Goal: Task Accomplishment & Management: Use online tool/utility

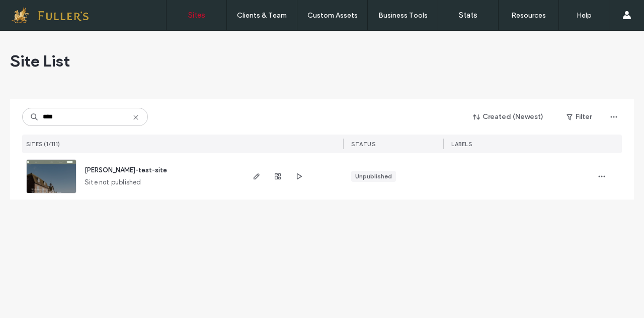
click at [133, 120] on icon at bounding box center [136, 117] width 8 height 8
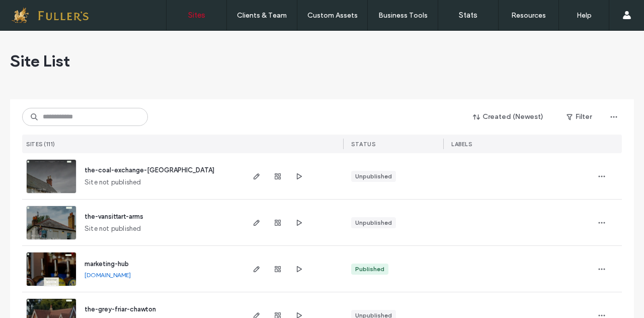
click at [195, 17] on label "Sites" at bounding box center [196, 15] width 17 height 9
click at [74, 115] on input at bounding box center [85, 117] width 126 height 18
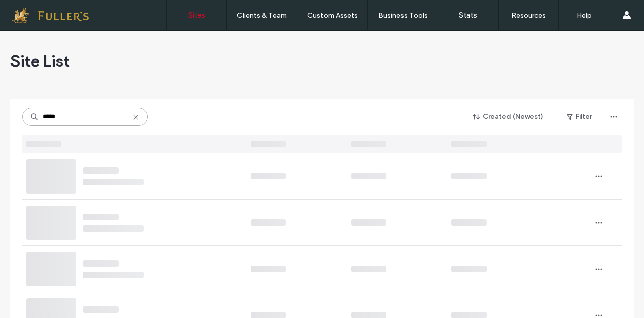
type input "*****"
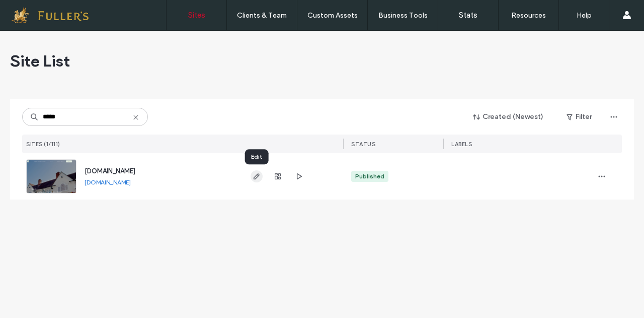
click at [257, 175] on use "button" at bounding box center [257, 176] width 6 height 6
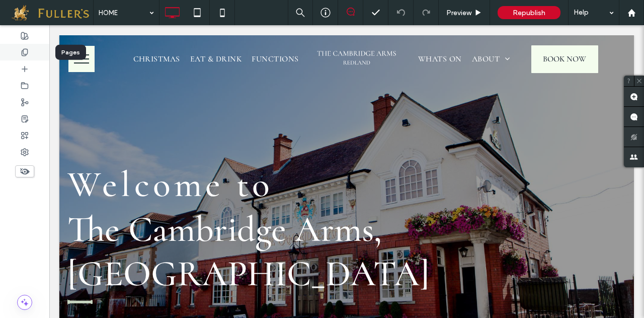
click at [21, 52] on icon at bounding box center [25, 52] width 8 height 8
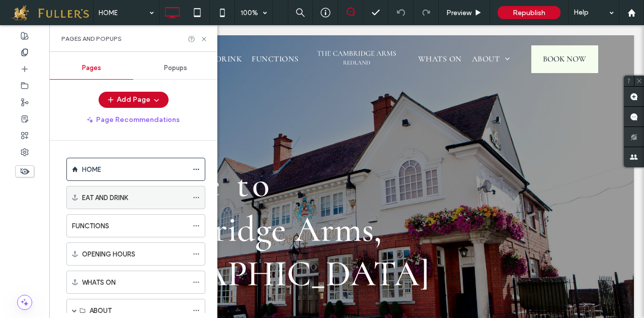
click at [122, 199] on label "EAT AND DRINK" at bounding box center [105, 198] width 46 height 18
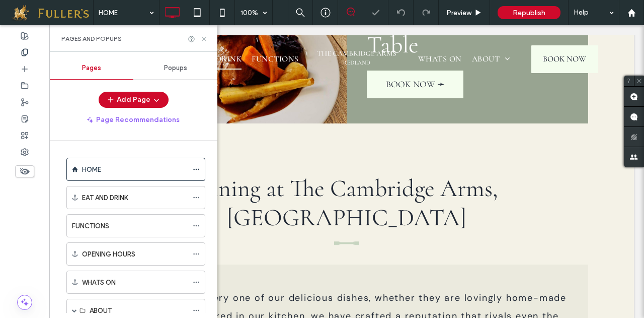
click at [202, 37] on icon at bounding box center [204, 39] width 8 height 8
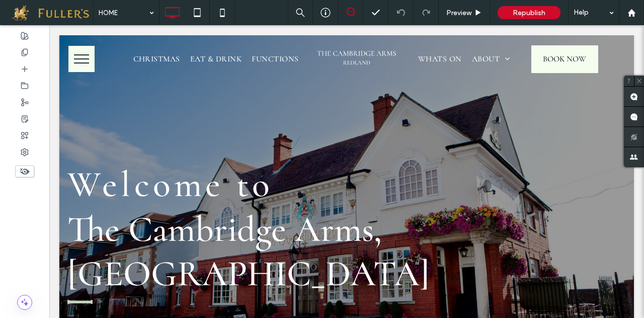
scroll to position [26, 0]
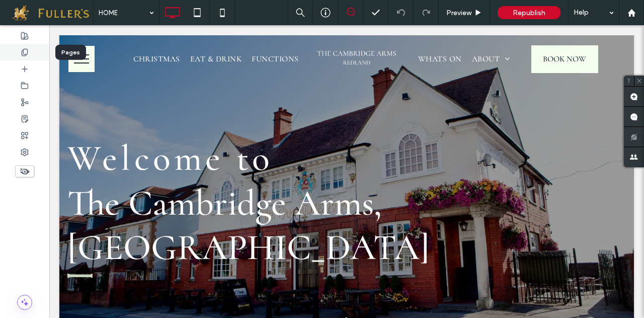
click at [23, 44] on div at bounding box center [24, 52] width 49 height 17
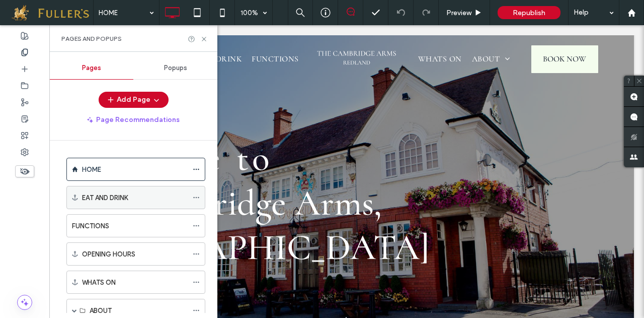
click at [196, 195] on icon at bounding box center [196, 197] width 7 height 7
click at [177, 196] on div "EAT AND DRINK" at bounding box center [135, 197] width 106 height 11
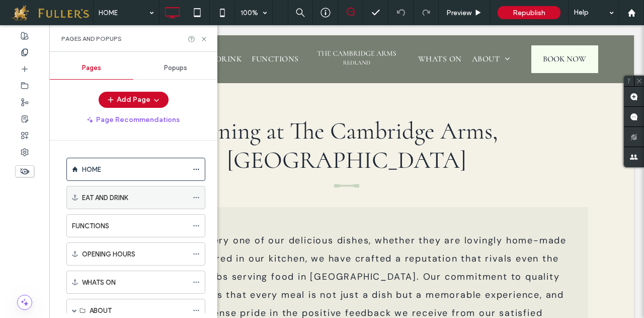
click at [197, 198] on icon at bounding box center [196, 197] width 7 height 7
click at [202, 36] on icon at bounding box center [204, 39] width 8 height 8
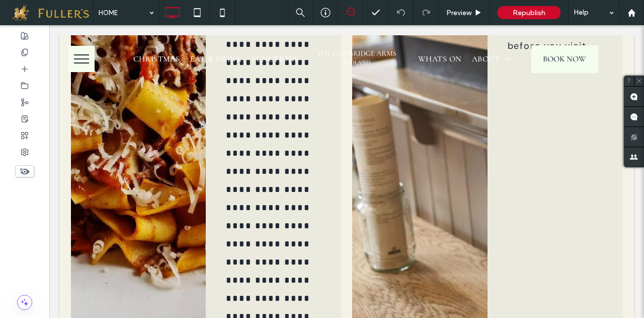
scroll to position [0, 0]
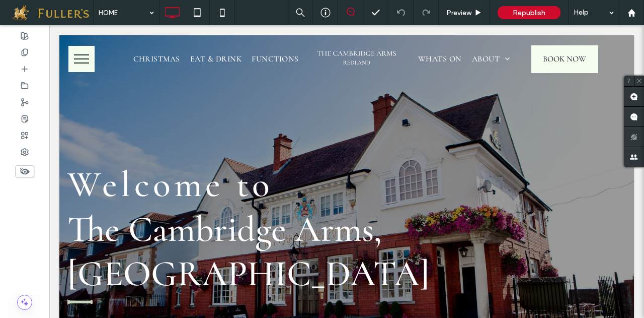
drag, startPoint x: 641, startPoint y: 171, endPoint x: 693, endPoint y: 40, distance: 140.6
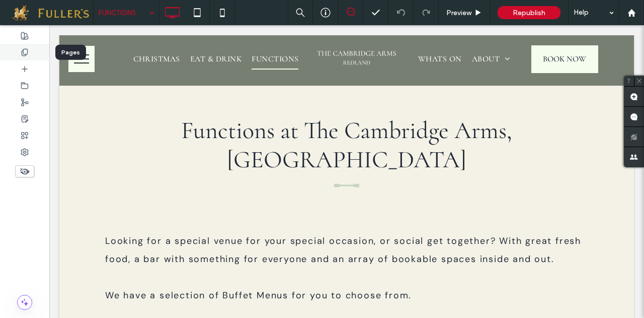
click at [23, 56] on span at bounding box center [25, 52] width 8 height 9
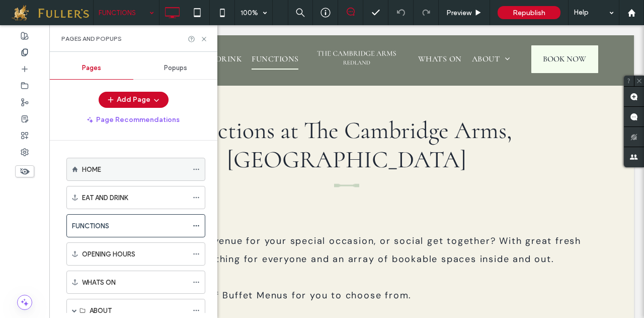
click at [201, 168] on div at bounding box center [199, 169] width 12 height 15
click at [199, 168] on icon at bounding box center [196, 169] width 7 height 7
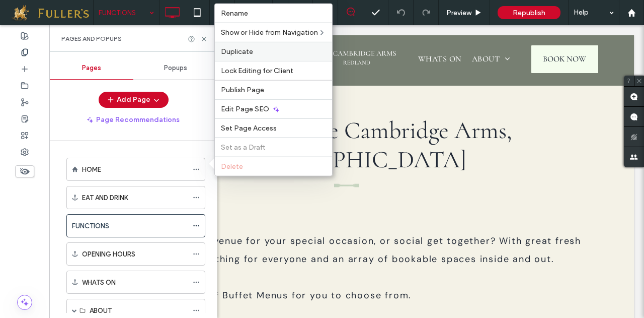
click at [246, 56] on span "Duplicate" at bounding box center [237, 51] width 32 height 9
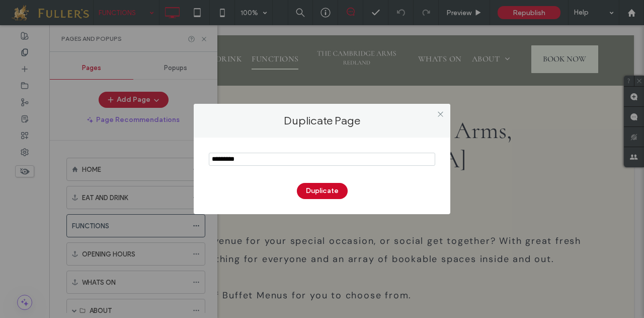
type input "*********"
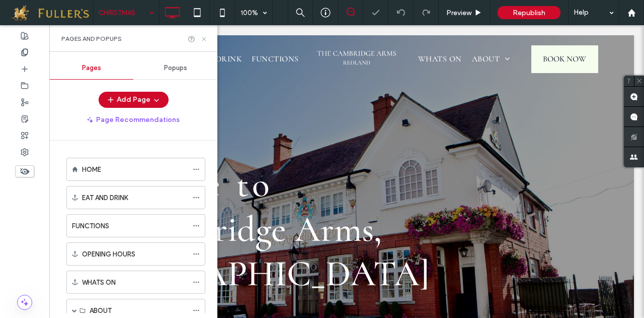
click at [205, 40] on icon at bounding box center [204, 39] width 8 height 8
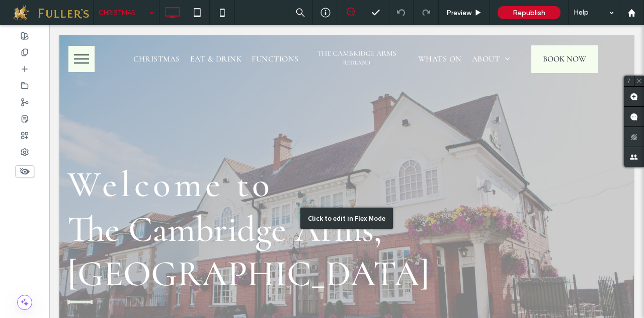
click at [191, 196] on div "Click to edit in Flex Mode" at bounding box center [346, 217] width 575 height 365
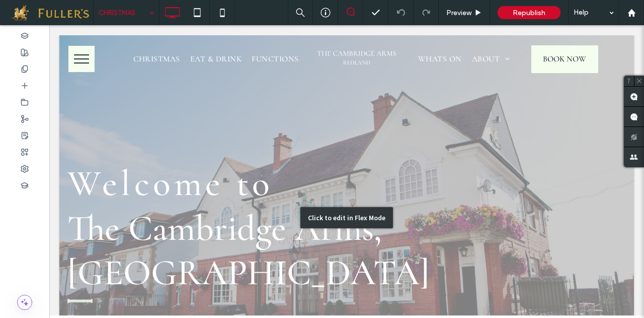
click at [191, 196] on span "Welcome to" at bounding box center [170, 183] width 206 height 44
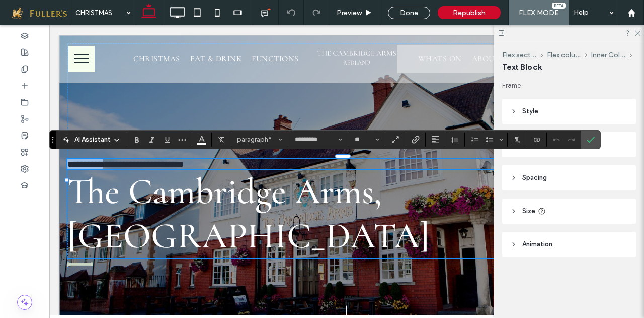
type input "*******"
type input "**"
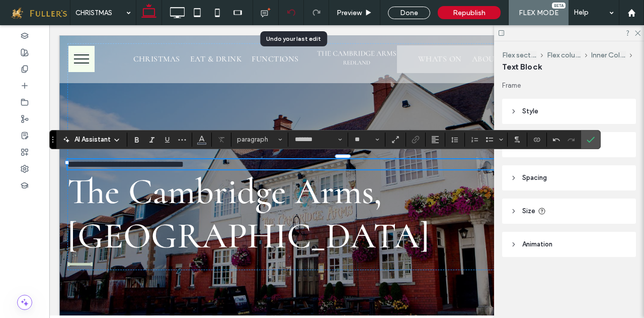
click at [291, 13] on use at bounding box center [291, 12] width 8 height 7
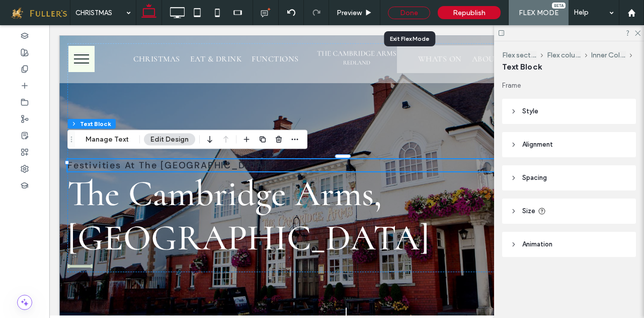
click at [411, 15] on div "Done" at bounding box center [409, 13] width 42 height 13
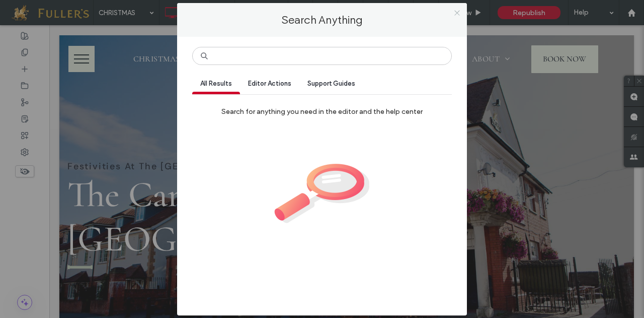
click at [459, 14] on icon at bounding box center [458, 13] width 8 height 8
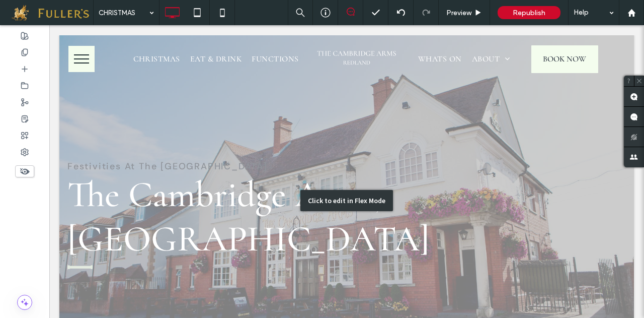
click at [223, 165] on div "Click to edit in Flex Mode" at bounding box center [346, 200] width 575 height 330
click at [223, 165] on span "Festivities At The Cambridge Arms" at bounding box center [167, 166] width 200 height 12
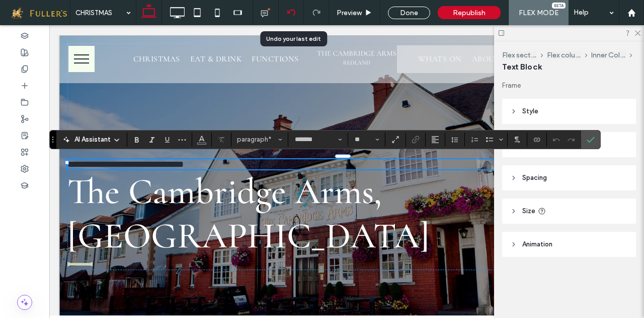
click at [292, 10] on use at bounding box center [291, 12] width 8 height 7
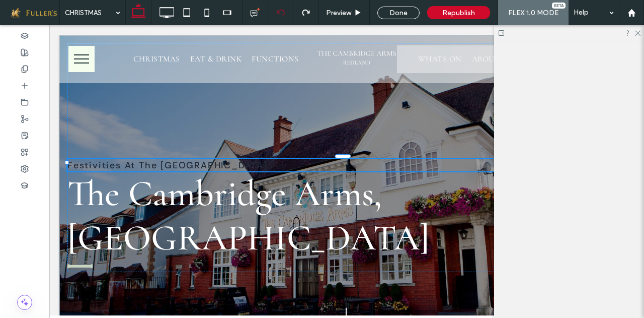
click at [292, 10] on div at bounding box center [322, 159] width 644 height 318
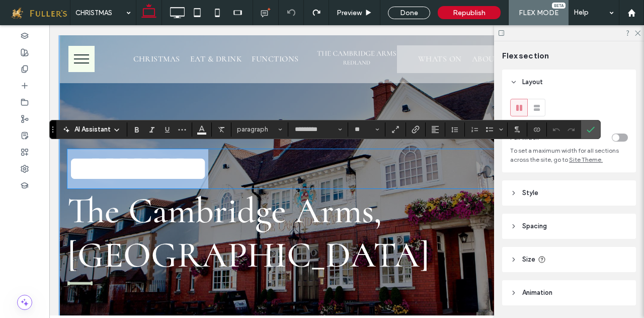
type input "*********"
type input "**"
type input "*******"
type input "**"
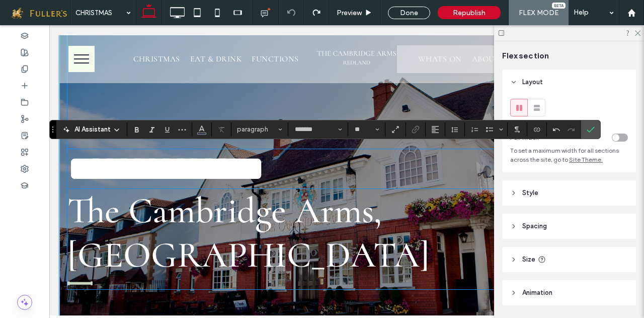
click at [418, 208] on span "The Cambridge Arms, Redland" at bounding box center [248, 232] width 363 height 89
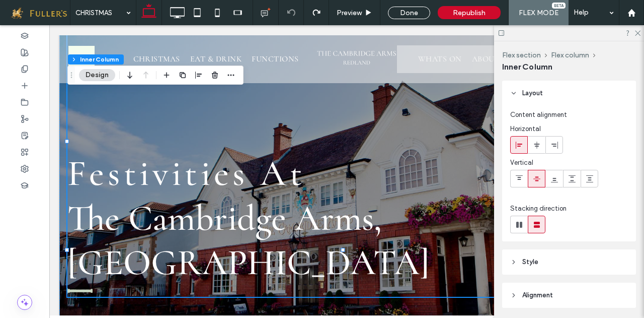
type input "**"
click at [418, 208] on span "The Cambridge Arms, Redland" at bounding box center [248, 240] width 363 height 89
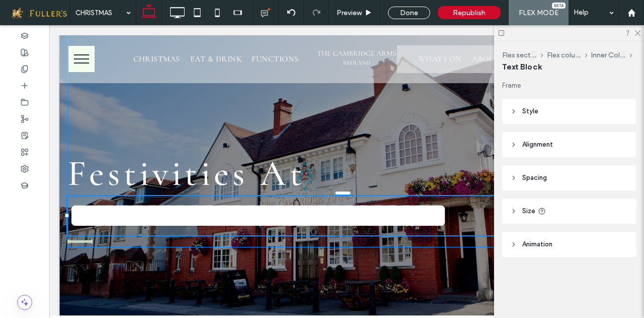
type input "*********"
type input "**"
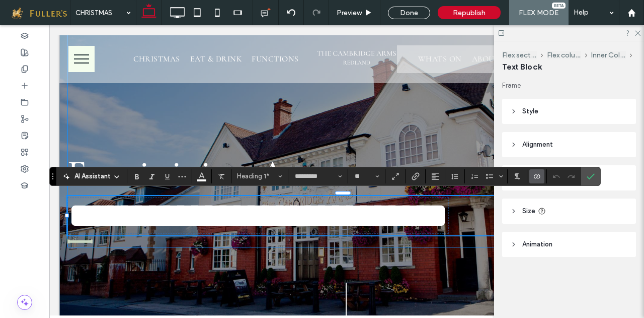
click at [418, 208] on span "**********" at bounding box center [258, 215] width 381 height 36
click at [449, 224] on span "**********" at bounding box center [258, 215] width 381 height 36
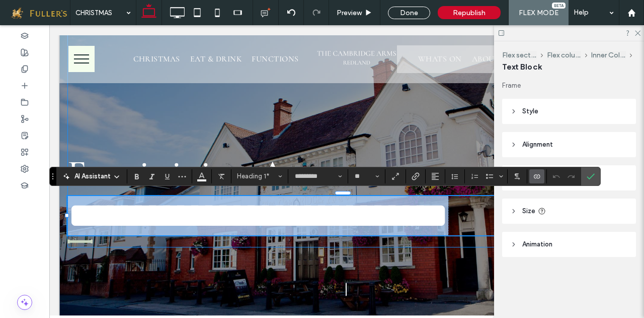
click at [449, 224] on span "**********" at bounding box center [258, 215] width 381 height 36
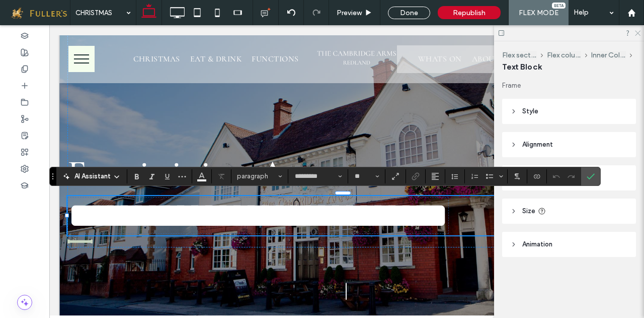
click at [637, 32] on icon at bounding box center [637, 32] width 7 height 7
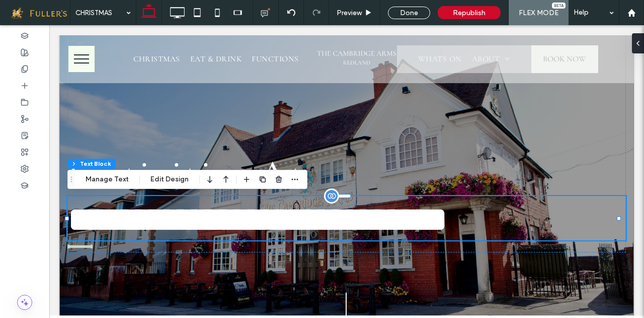
click at [512, 224] on h1 "**********" at bounding box center [346, 218] width 559 height 44
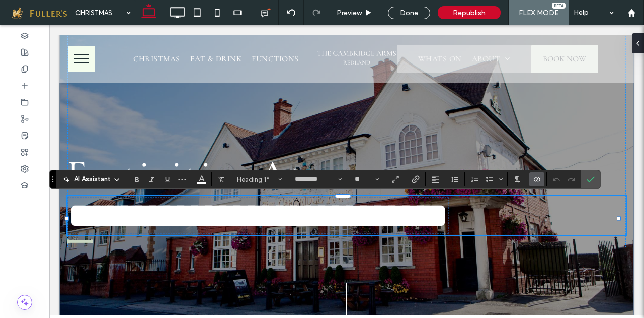
click at [449, 218] on span "**********" at bounding box center [258, 215] width 381 height 36
click at [449, 209] on span "**********" at bounding box center [258, 215] width 381 height 36
click at [386, 214] on span "**********" at bounding box center [258, 215] width 381 height 36
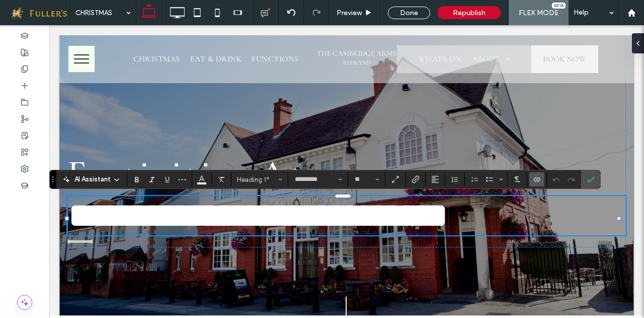
click at [386, 214] on span "**********" at bounding box center [258, 215] width 381 height 36
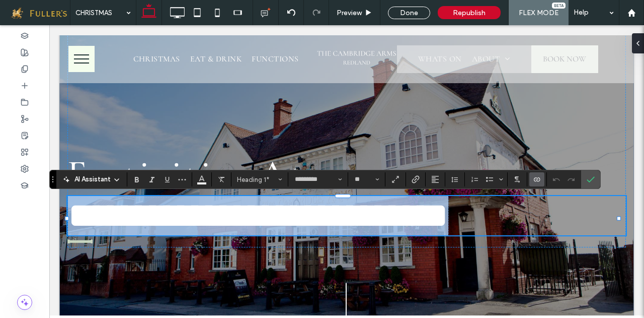
click at [386, 214] on span "**********" at bounding box center [258, 215] width 381 height 36
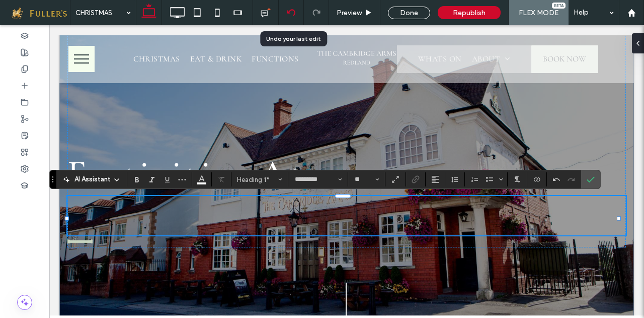
click at [297, 13] on div at bounding box center [291, 13] width 25 height 8
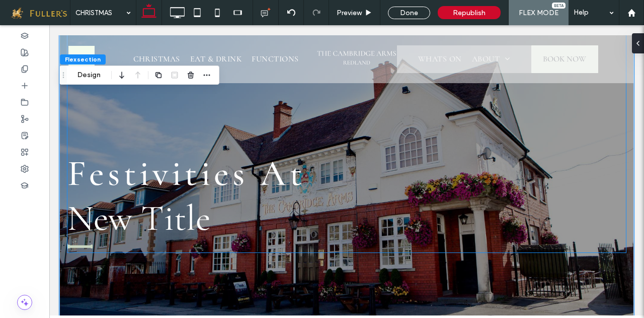
click at [153, 213] on h1 "New Title" at bounding box center [346, 218] width 559 height 44
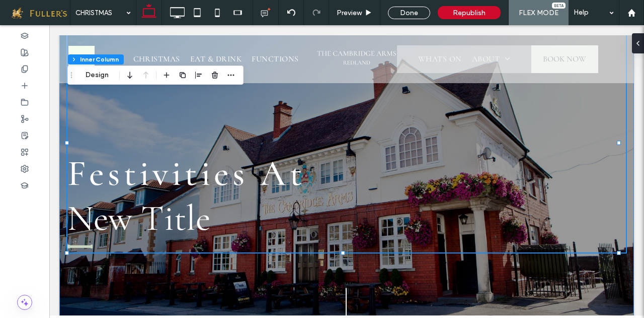
click at [153, 213] on h1 "New Title" at bounding box center [346, 218] width 559 height 44
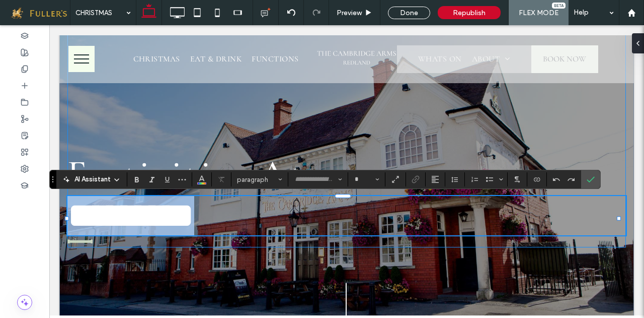
type input "*********"
type input "**"
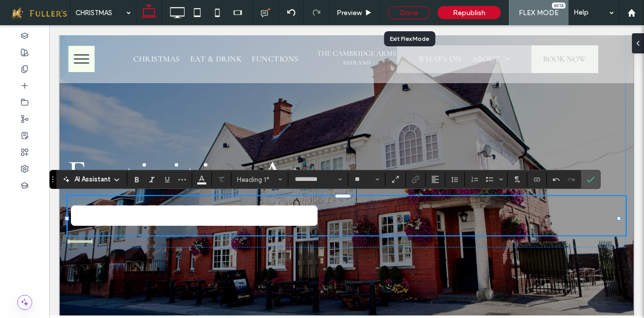
click at [410, 13] on div "Done" at bounding box center [409, 13] width 42 height 13
click at [49, 25] on div "Click to edit in Flex Mode" at bounding box center [49, 25] width 0 height 0
click at [588, 177] on p "Festivities At" at bounding box center [346, 172] width 559 height 47
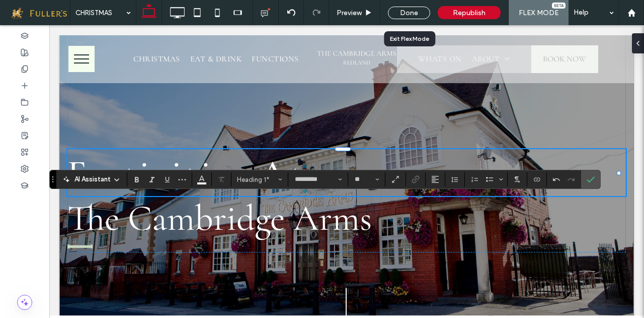
click at [588, 177] on p "Festivities At" at bounding box center [346, 172] width 559 height 47
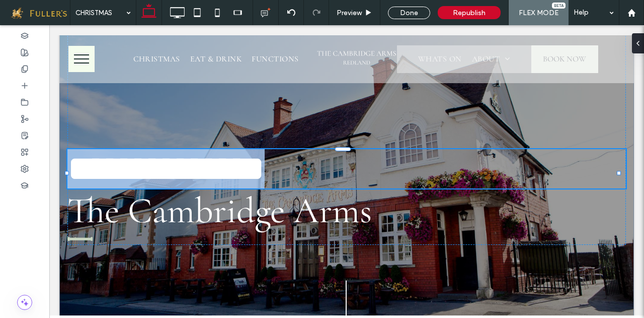
type input "*********"
type input "**"
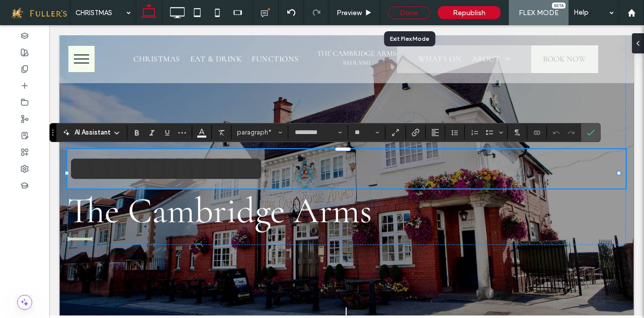
click at [404, 15] on div "Done" at bounding box center [409, 13] width 42 height 13
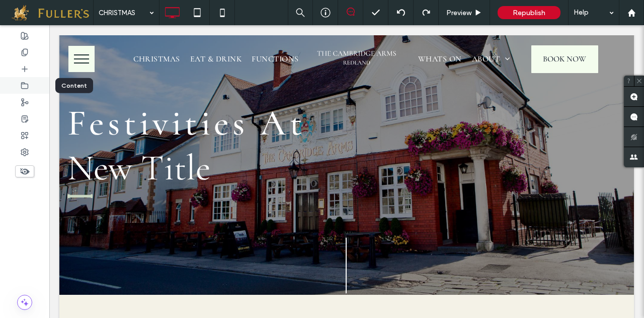
click at [28, 81] on div at bounding box center [24, 85] width 49 height 17
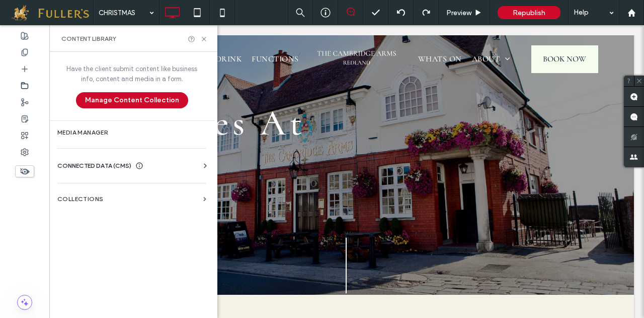
click at [90, 163] on span "CONNECTED DATA (CMS)" at bounding box center [94, 166] width 74 height 10
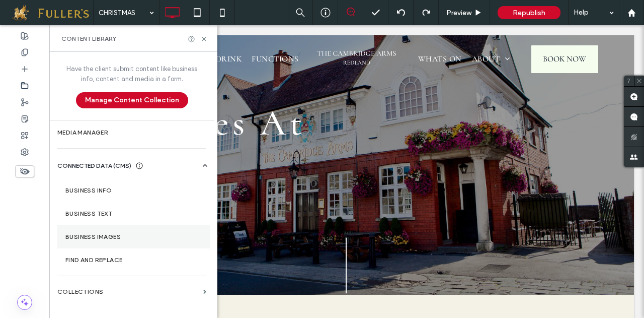
click at [93, 243] on section "Business Images" at bounding box center [133, 236] width 153 height 23
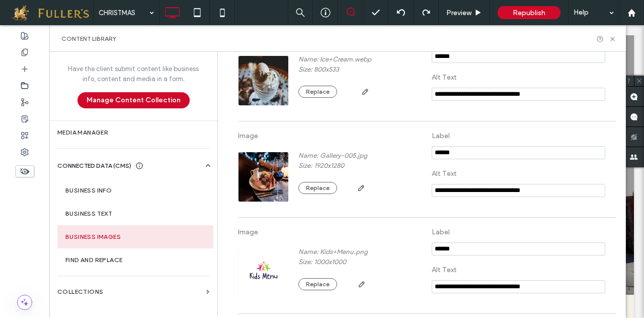
scroll to position [940, 0]
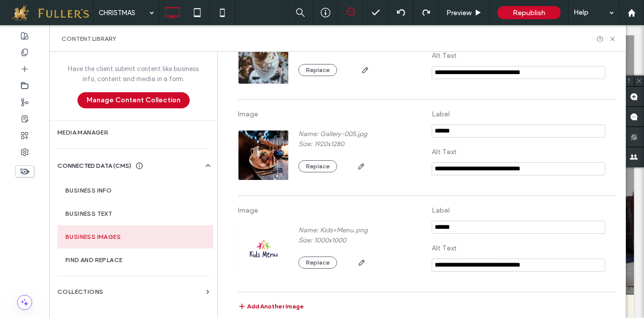
click at [268, 303] on button "Add Another Image" at bounding box center [271, 308] width 66 height 12
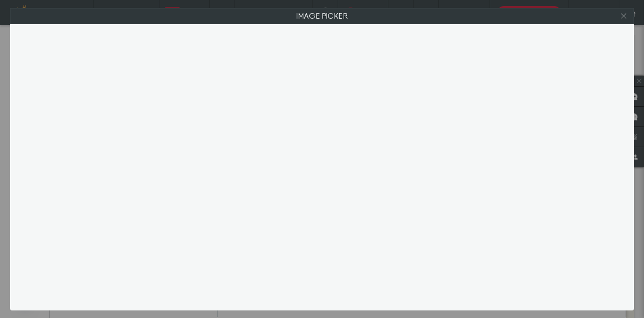
click at [621, 19] on icon at bounding box center [624, 16] width 8 height 8
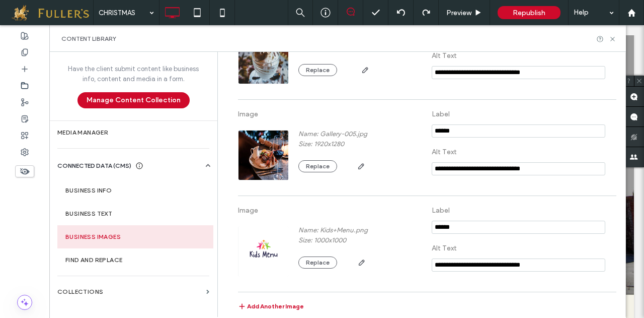
click at [269, 304] on div at bounding box center [322, 167] width 624 height 286
click at [624, 79] on div at bounding box center [322, 167] width 624 height 286
drag, startPoint x: 624, startPoint y: 79, endPoint x: 624, endPoint y: 272, distance: 193.3
click at [624, 272] on div at bounding box center [322, 167] width 624 height 286
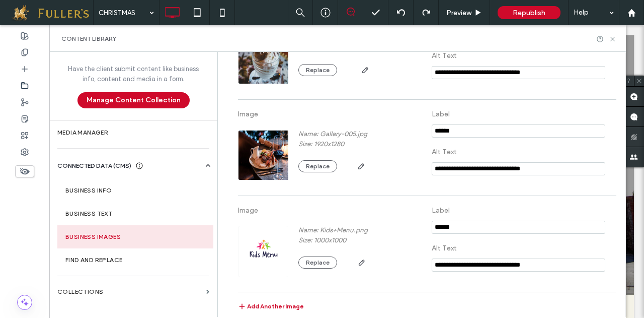
drag, startPoint x: 623, startPoint y: 281, endPoint x: 620, endPoint y: 219, distance: 63.0
click at [620, 219] on div at bounding box center [322, 167] width 624 height 286
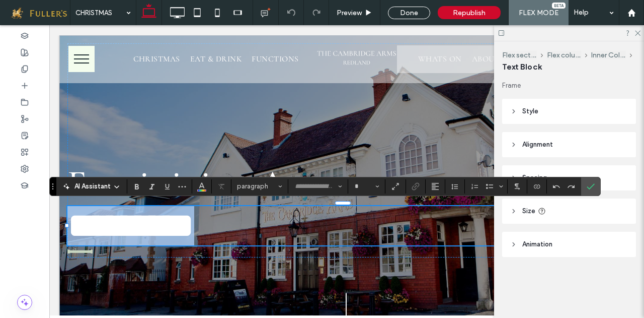
type input "*********"
type input "**"
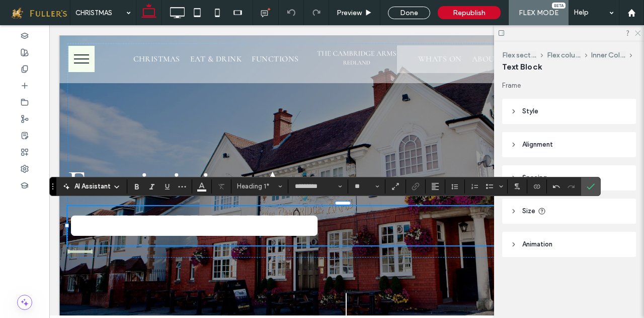
click at [637, 32] on icon at bounding box center [637, 32] width 7 height 7
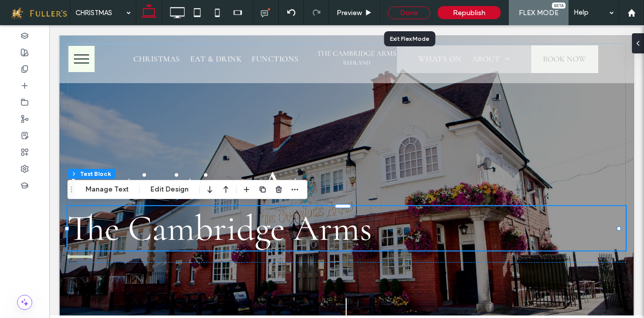
drag, startPoint x: 407, startPoint y: 12, endPoint x: 476, endPoint y: 51, distance: 79.1
click at [407, 12] on div "Done" at bounding box center [409, 13] width 42 height 13
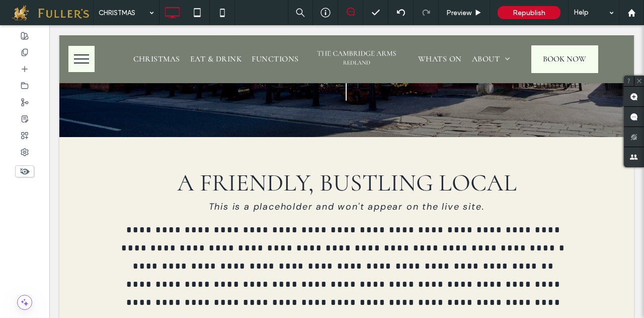
scroll to position [210, 0]
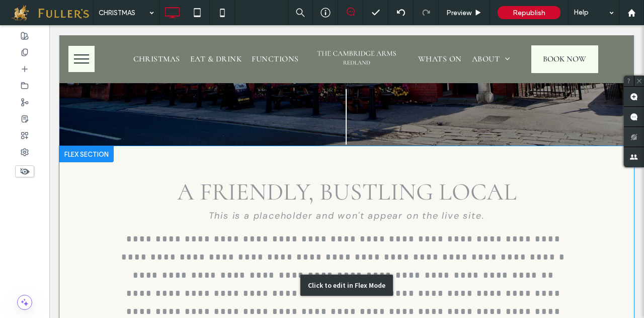
click at [327, 157] on div "Click to edit in Flex Mode" at bounding box center [346, 285] width 575 height 278
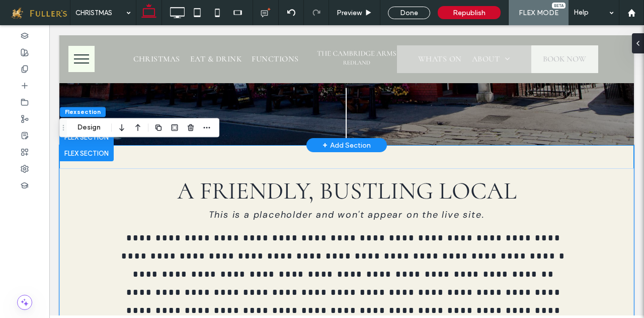
click at [340, 142] on div "+ Add Section" at bounding box center [347, 144] width 48 height 11
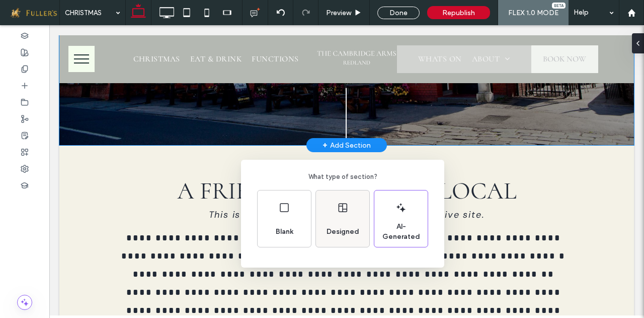
click at [336, 222] on div "Designed" at bounding box center [343, 232] width 41 height 22
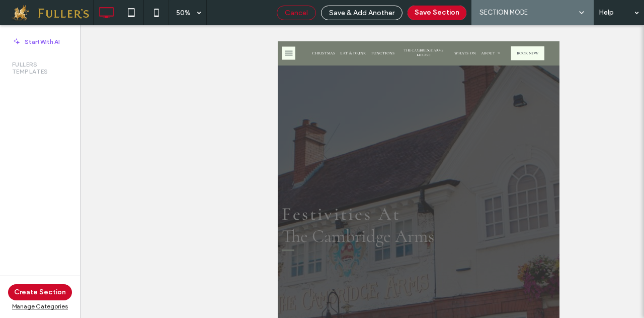
click at [295, 7] on div "Cancel" at bounding box center [296, 13] width 39 height 15
click at [297, 9] on span "Cancel" at bounding box center [296, 13] width 23 height 9
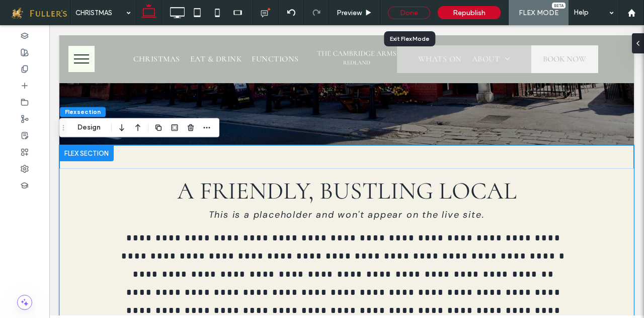
click at [402, 13] on div "Done" at bounding box center [409, 13] width 42 height 13
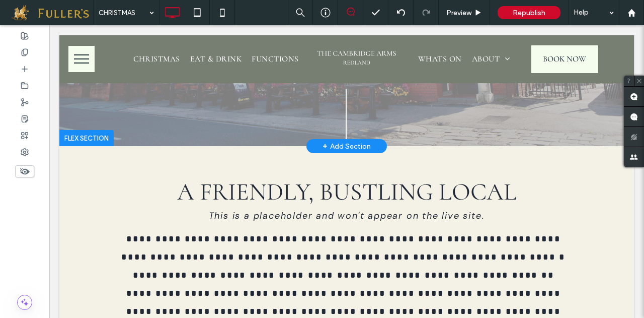
click at [330, 144] on div "+ Add Section" at bounding box center [347, 145] width 48 height 11
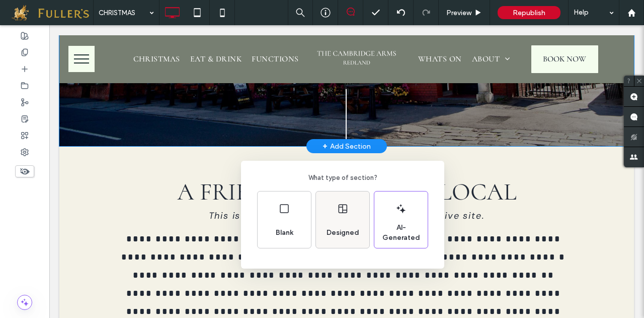
click at [330, 220] on div "Designed" at bounding box center [342, 219] width 53 height 56
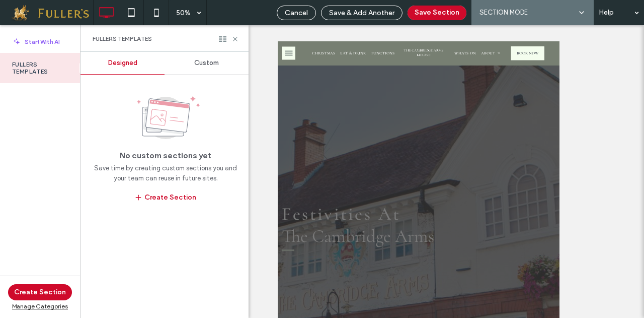
click at [216, 63] on span "Custom" at bounding box center [206, 63] width 25 height 8
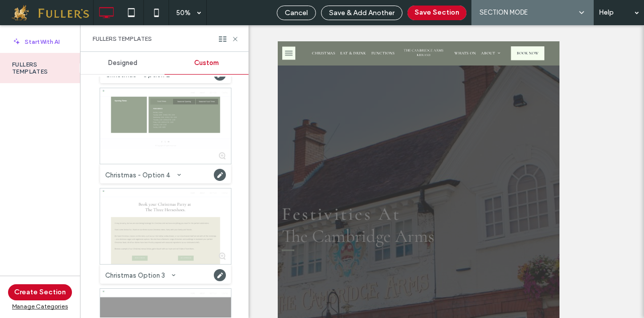
scroll to position [695, 0]
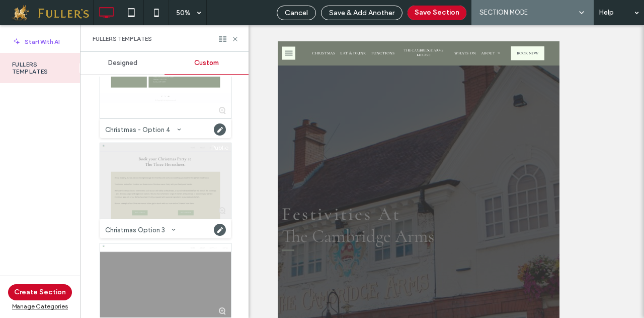
click at [143, 204] on div at bounding box center [165, 181] width 131 height 76
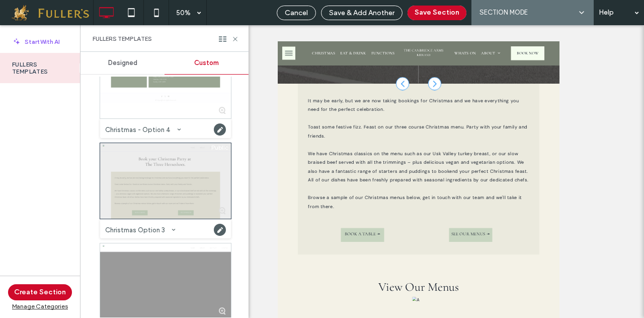
scroll to position [1227, 0]
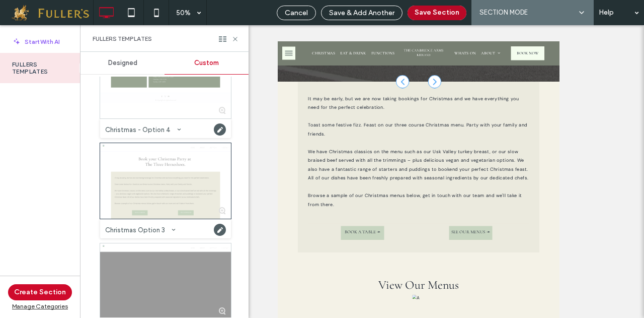
click at [433, 15] on button "Save Section" at bounding box center [437, 13] width 59 height 15
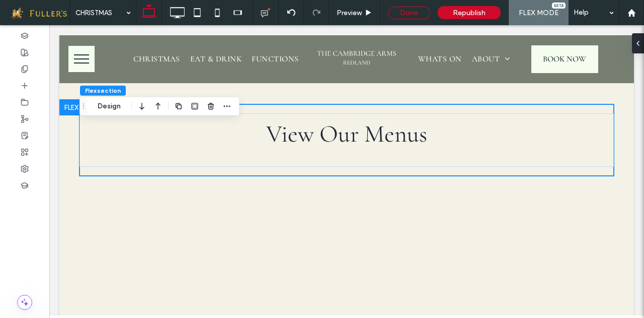
scroll to position [597, 0]
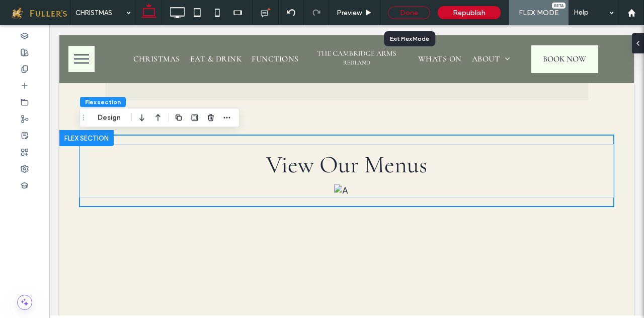
click at [414, 8] on div "Done" at bounding box center [409, 13] width 42 height 13
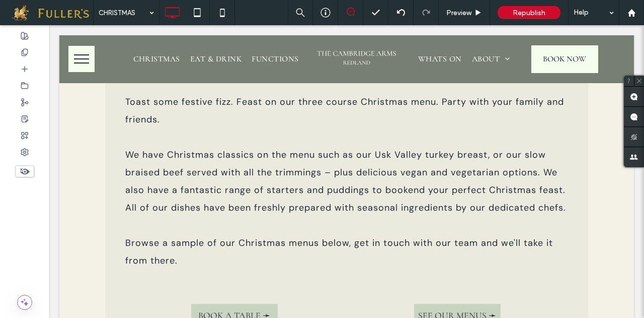
scroll to position [458, 0]
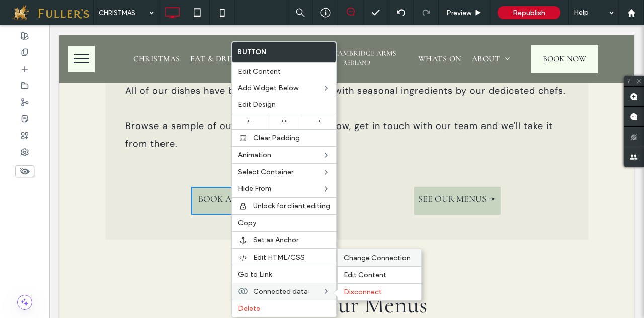
click at [391, 253] on span "Change Connection" at bounding box center [377, 257] width 67 height 9
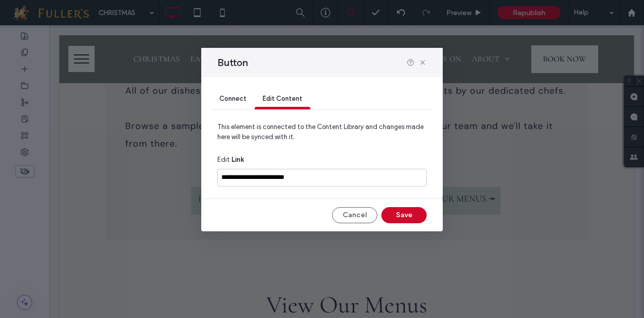
click at [236, 102] on span "Connect" at bounding box center [233, 99] width 27 height 8
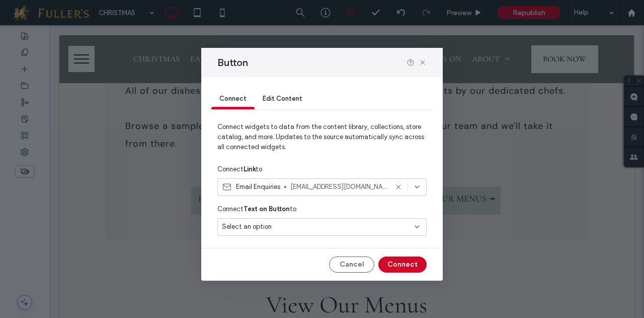
click at [420, 187] on icon at bounding box center [417, 187] width 8 height 8
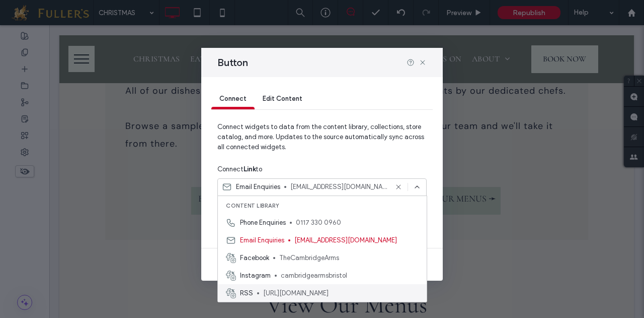
click at [322, 285] on div "RSS https://events-widget.liveres.co.uk/widget.html?siteId=af27f195-4635-40ed-9…" at bounding box center [322, 293] width 209 height 18
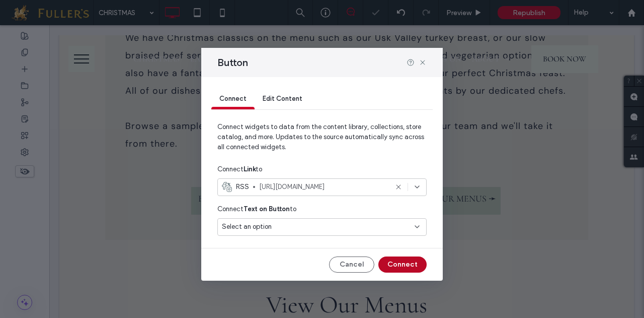
click at [395, 264] on button "Connect" at bounding box center [403, 264] width 48 height 16
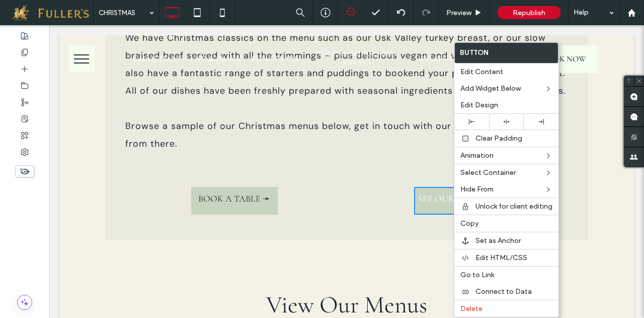
click at [433, 206] on link "SEE OUR MENUS ➛" at bounding box center [457, 201] width 87 height 28
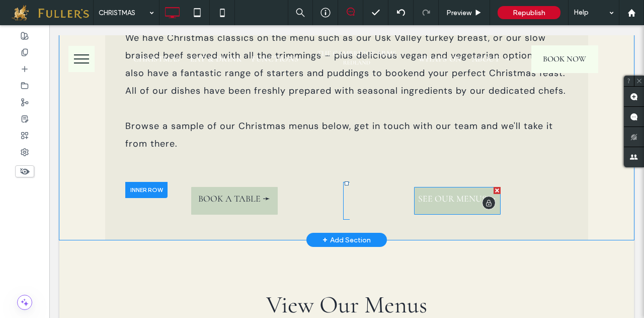
click at [433, 206] on link "SEE OUR MENUS ➛" at bounding box center [457, 201] width 87 height 28
click at [441, 200] on span "SEE OUR MENUS ➛" at bounding box center [457, 198] width 78 height 11
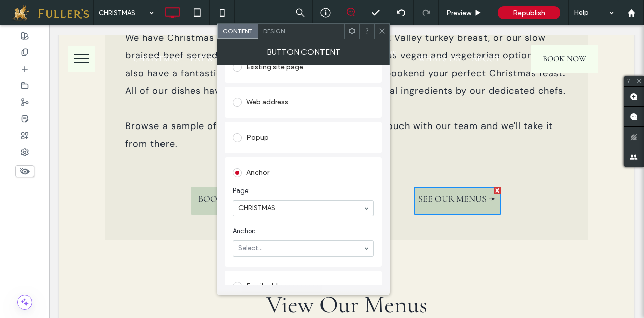
scroll to position [195, 0]
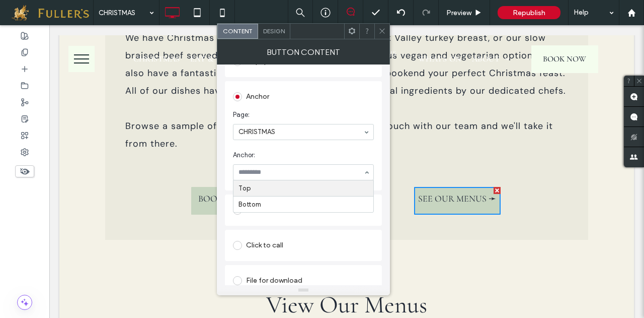
click at [290, 178] on div at bounding box center [304, 172] width 140 height 15
click at [298, 174] on input at bounding box center [301, 172] width 125 height 7
click at [306, 175] on input at bounding box center [301, 172] width 125 height 7
click at [328, 153] on span "Anchor:" at bounding box center [301, 155] width 137 height 10
click at [338, 158] on span "Anchor:" at bounding box center [301, 155] width 137 height 10
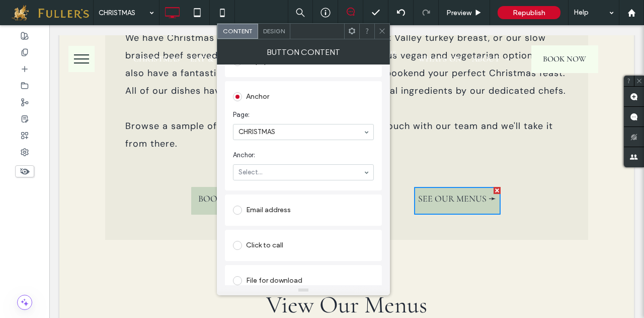
click at [389, 33] on div at bounding box center [382, 31] width 15 height 15
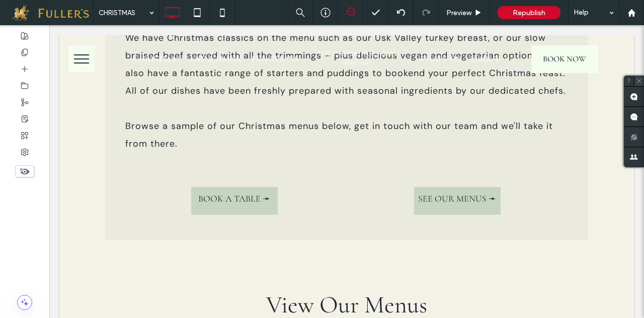
click at [638, 81] on icon at bounding box center [639, 81] width 7 height 7
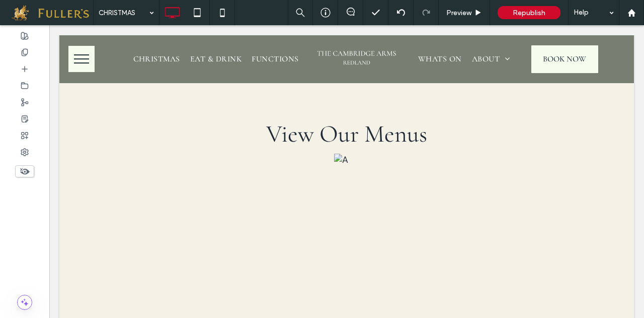
scroll to position [677, 0]
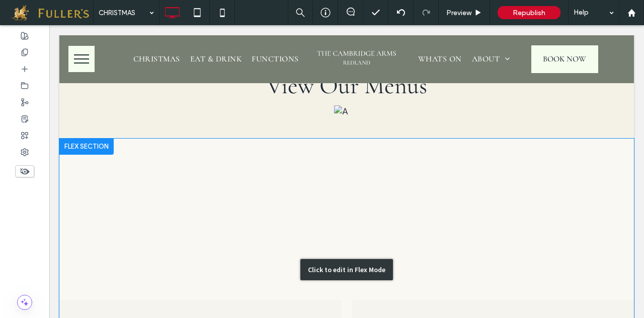
click at [161, 201] on div "Click to edit in Flex Mode" at bounding box center [346, 269] width 575 height 262
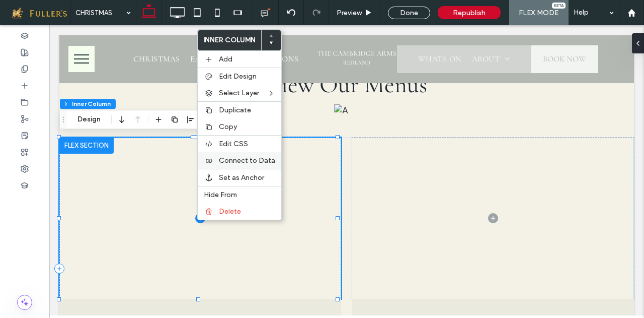
click at [246, 153] on div "Connect to Data" at bounding box center [240, 160] width 84 height 17
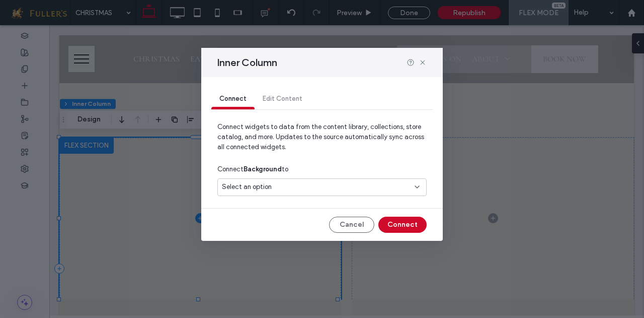
click at [316, 184] on div "Select an option" at bounding box center [316, 187] width 188 height 10
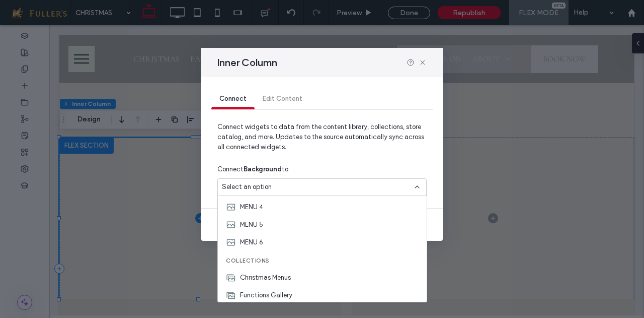
scroll to position [184, 0]
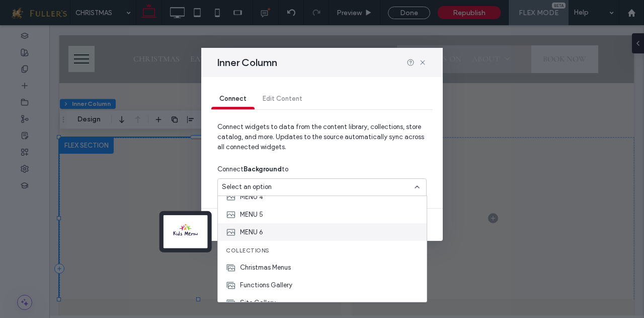
click at [254, 229] on span "MENU 6" at bounding box center [251, 232] width 23 height 10
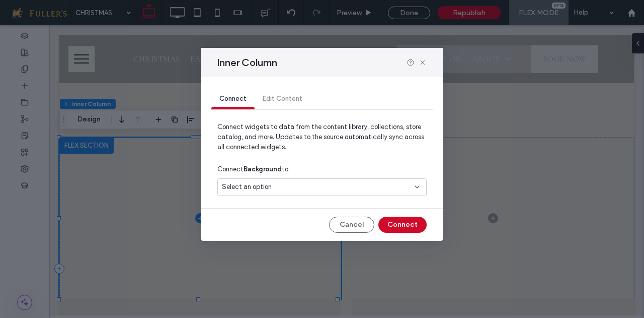
type input "**"
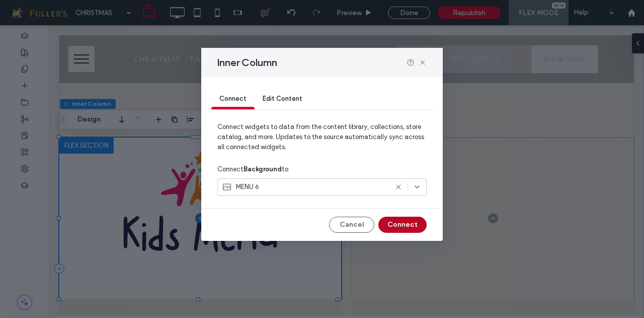
click at [411, 225] on button "Connect" at bounding box center [403, 225] width 48 height 16
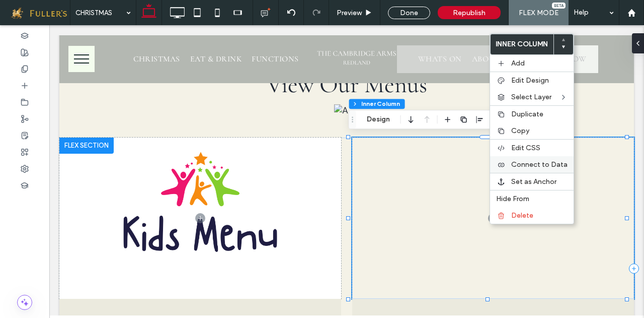
click at [532, 160] on span "Connect to Data" at bounding box center [540, 164] width 56 height 9
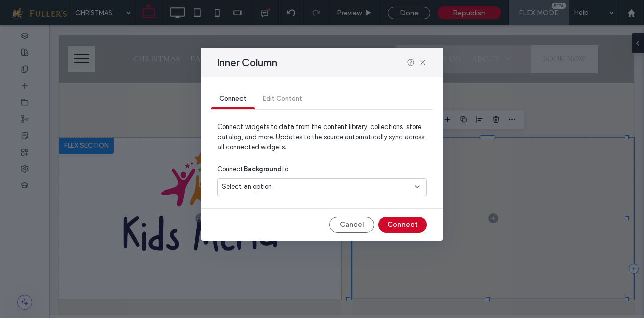
click at [396, 187] on div "Select an option" at bounding box center [316, 187] width 188 height 10
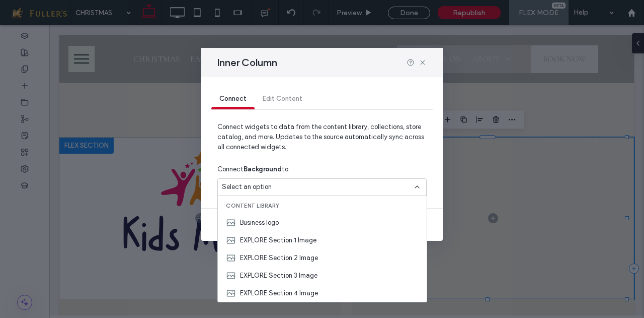
scroll to position [92, 0]
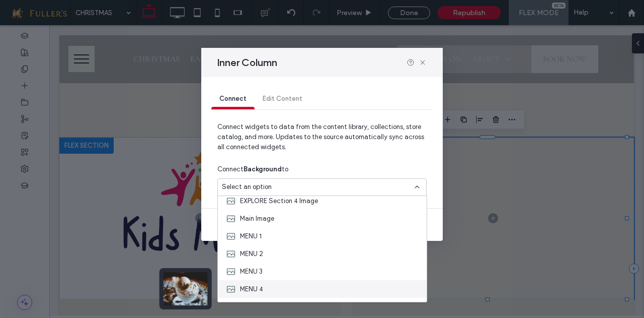
click at [303, 293] on div "MENU 4" at bounding box center [322, 289] width 209 height 18
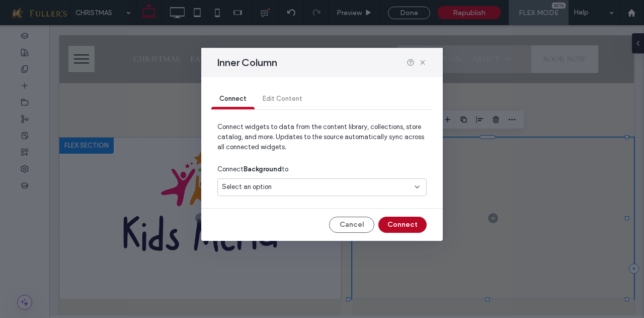
type input "**"
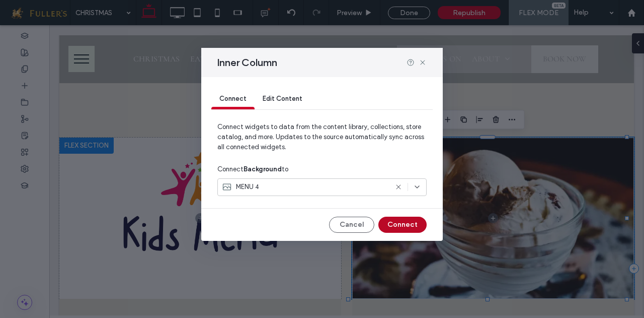
click at [408, 226] on button "Connect" at bounding box center [403, 225] width 48 height 16
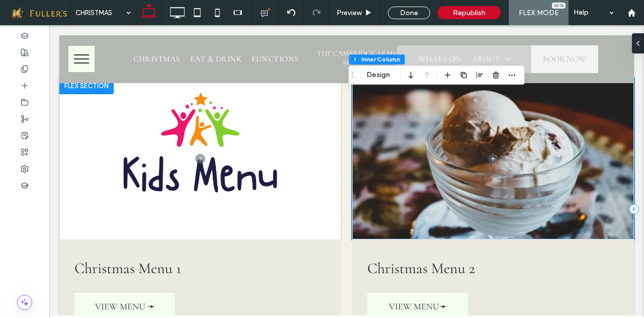
scroll to position [746, 0]
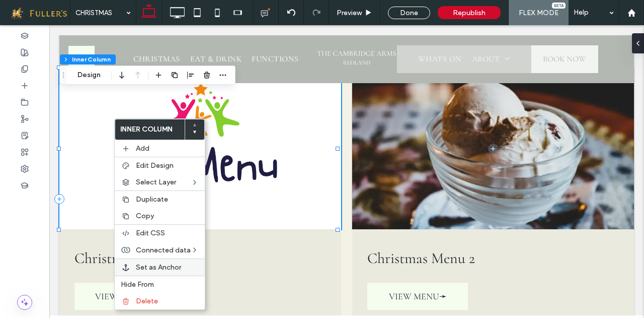
click at [162, 264] on span "Set as Anchor" at bounding box center [158, 267] width 45 height 9
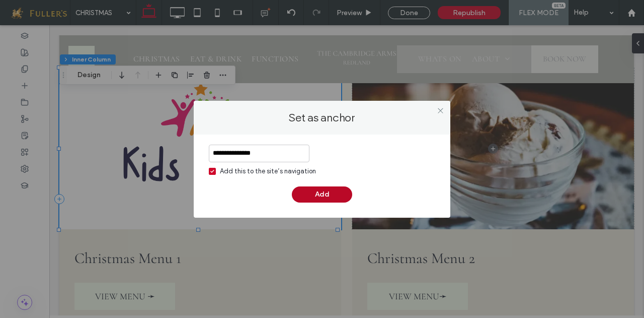
type input "**********"
click at [325, 192] on button "Add" at bounding box center [322, 194] width 60 height 16
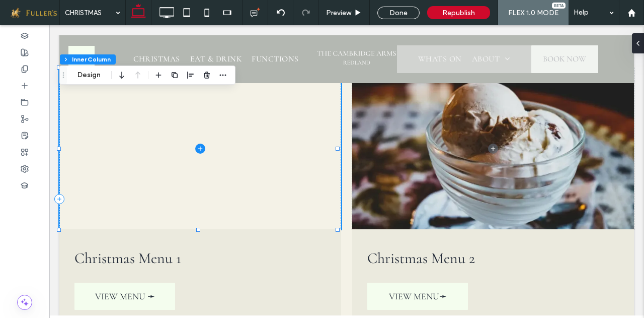
type input "**"
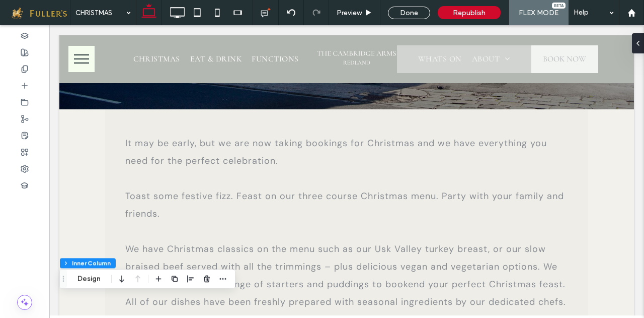
scroll to position [423, 0]
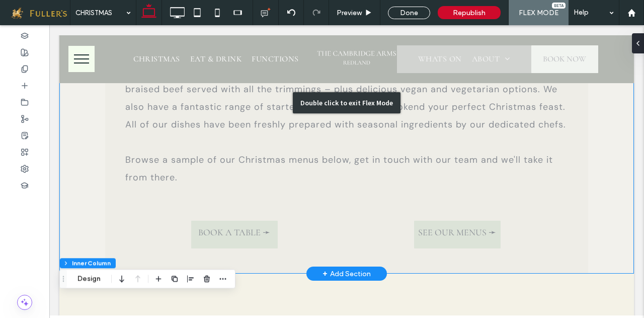
click at [448, 231] on div "Double click to exit Flex Mode" at bounding box center [346, 102] width 575 height 341
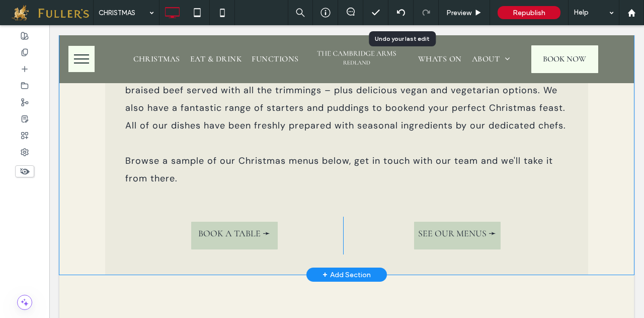
click at [404, 10] on icon at bounding box center [401, 13] width 8 height 8
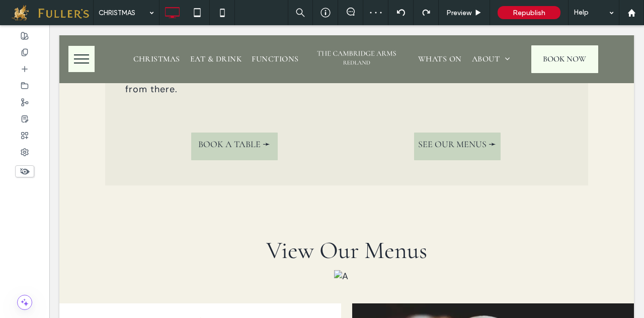
scroll to position [0, 0]
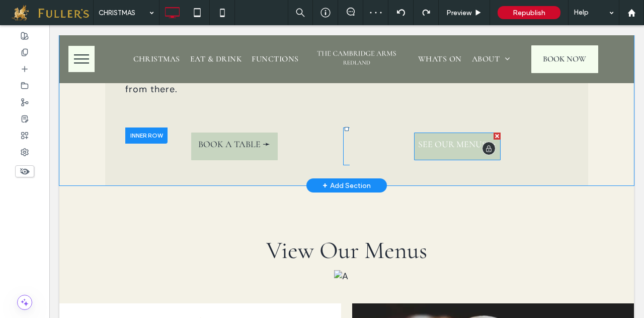
click at [454, 143] on span "SEE OUR MENUS ➛" at bounding box center [457, 143] width 78 height 11
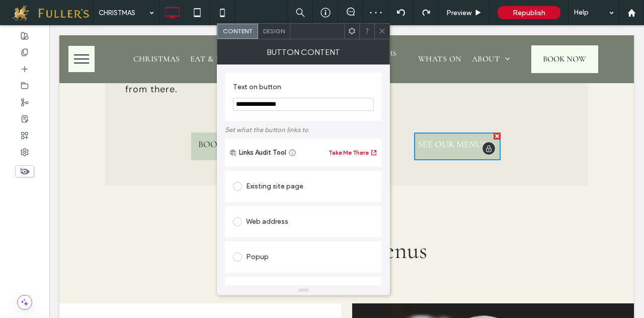
click at [454, 143] on span "SEE OUR MENUS ➛" at bounding box center [457, 143] width 78 height 11
click at [384, 184] on div "**********" at bounding box center [303, 174] width 173 height 221
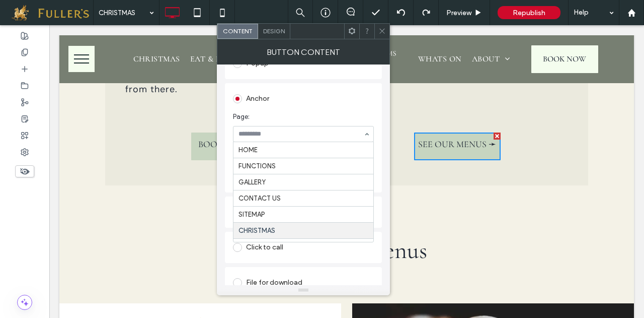
scroll to position [15, 0]
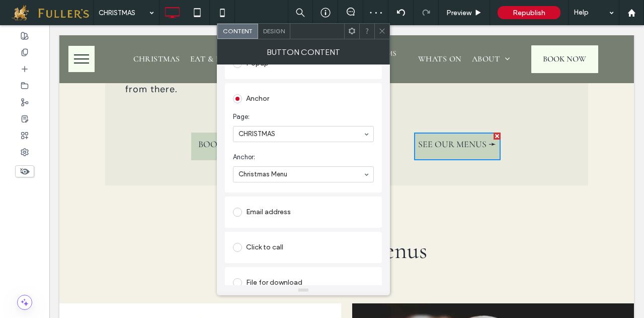
click at [385, 30] on icon at bounding box center [383, 31] width 8 height 8
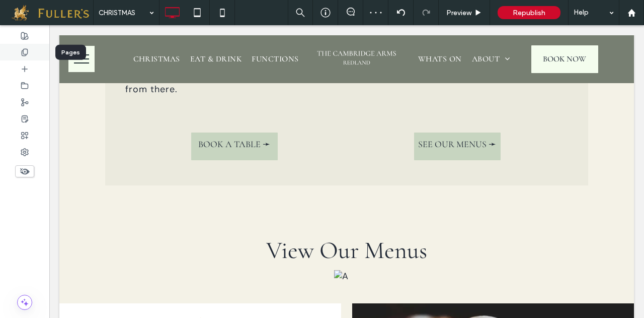
click at [27, 50] on use at bounding box center [25, 52] width 6 height 7
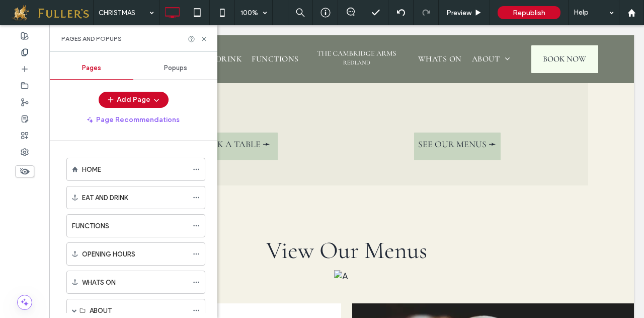
scroll to position [143, 0]
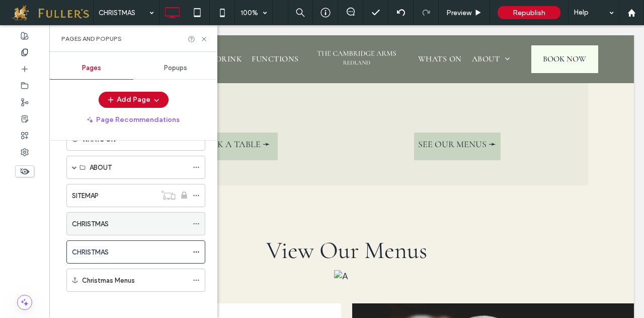
click at [158, 219] on div "CHRISTMAS" at bounding box center [130, 224] width 116 height 11
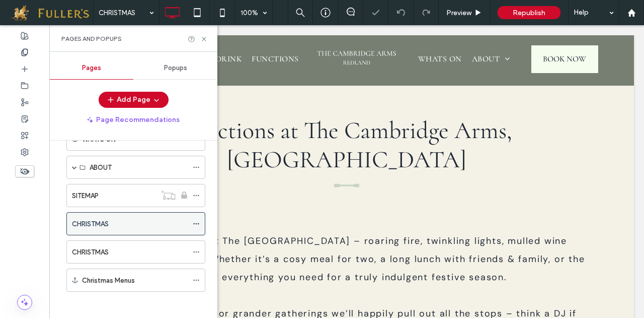
click at [194, 220] on icon at bounding box center [196, 223] width 7 height 7
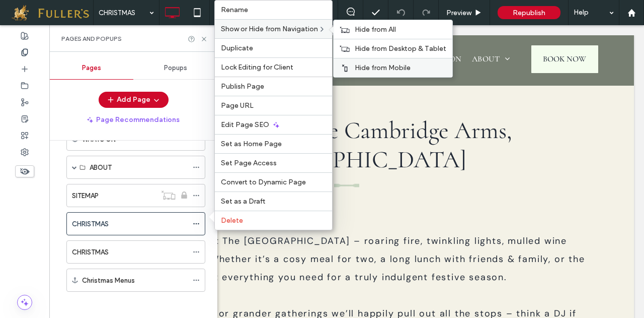
click at [380, 69] on span "Hide from Mobile" at bounding box center [383, 67] width 56 height 9
click at [381, 53] on span "Hide from Desktop & Tablet" at bounding box center [401, 48] width 92 height 9
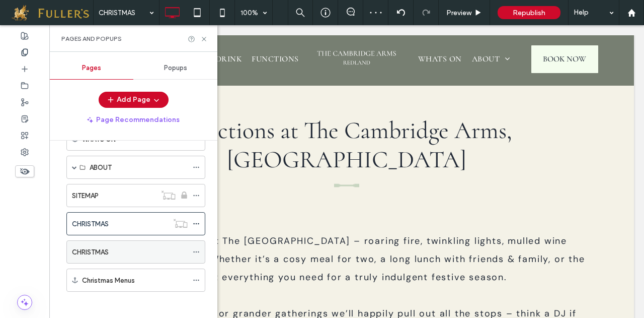
click at [90, 245] on label "CHRISTMAS" at bounding box center [90, 252] width 37 height 18
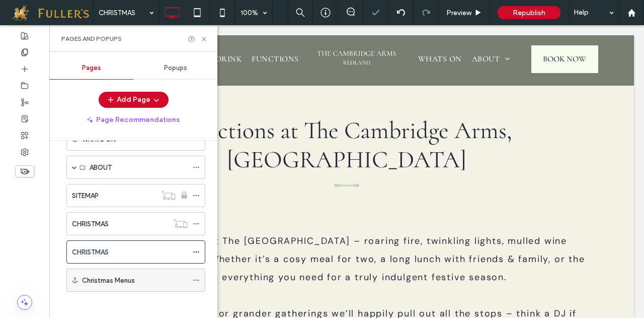
click at [99, 276] on label "Christmas Menus" at bounding box center [108, 280] width 53 height 18
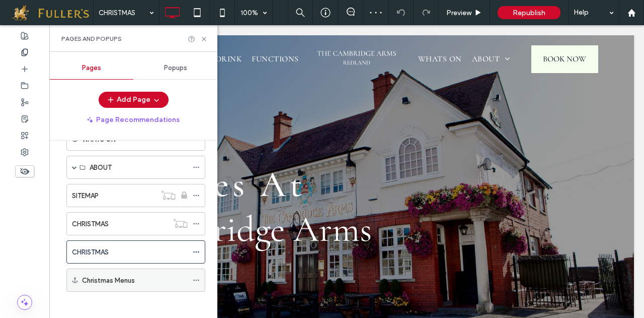
click at [99, 276] on label "Christmas Menus" at bounding box center [108, 280] width 53 height 18
click at [165, 275] on div "Christmas Menus" at bounding box center [135, 280] width 106 height 11
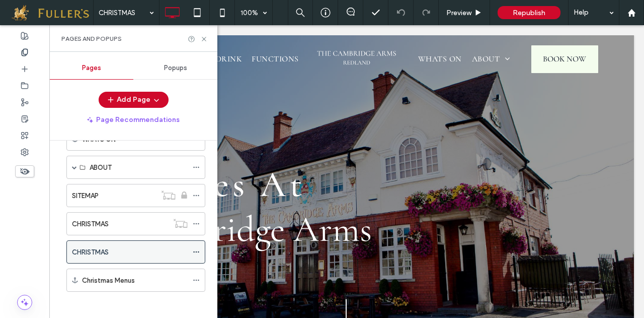
click at [152, 247] on div "CHRISTMAS" at bounding box center [130, 252] width 116 height 11
click at [203, 41] on icon at bounding box center [204, 39] width 8 height 8
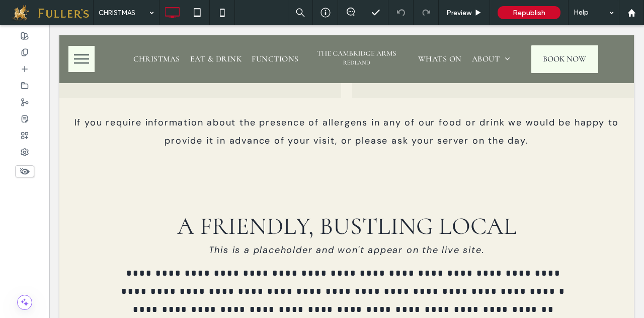
scroll to position [1028, 0]
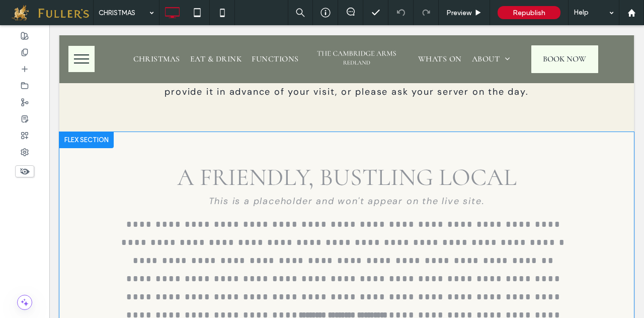
click at [82, 134] on div at bounding box center [86, 140] width 54 height 16
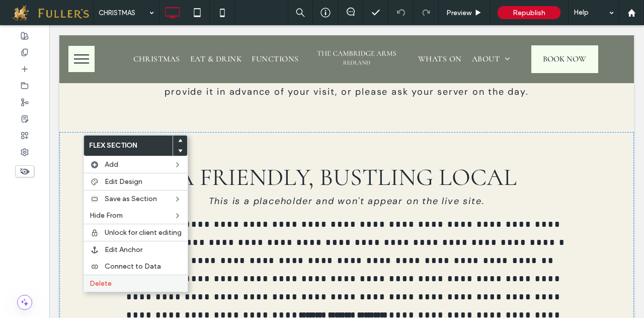
click at [104, 284] on div "Delete" at bounding box center [136, 282] width 104 height 17
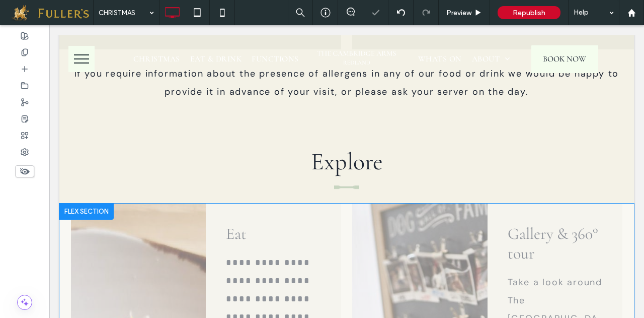
click at [90, 207] on div at bounding box center [86, 211] width 54 height 16
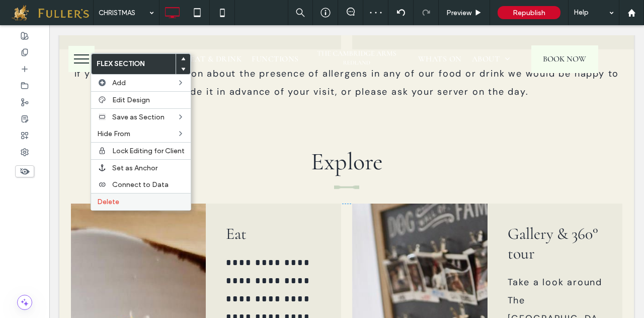
click at [115, 199] on span "Delete" at bounding box center [108, 201] width 22 height 9
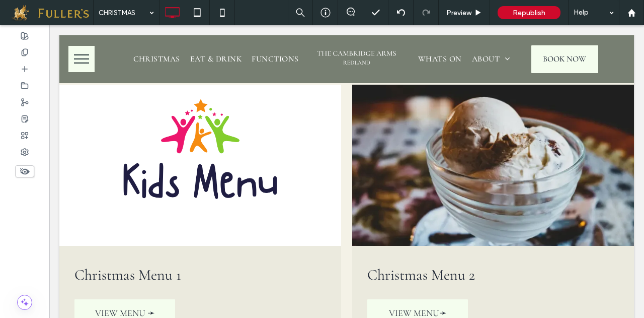
scroll to position [987, 0]
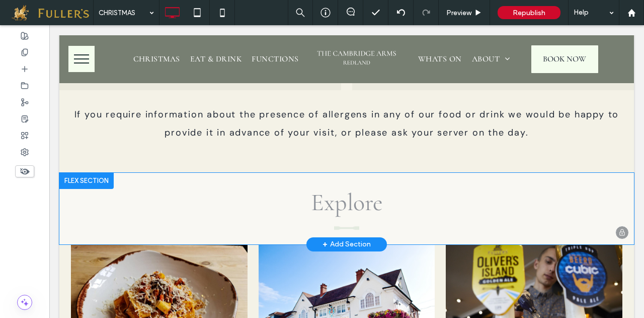
click at [81, 181] on div at bounding box center [86, 181] width 54 height 16
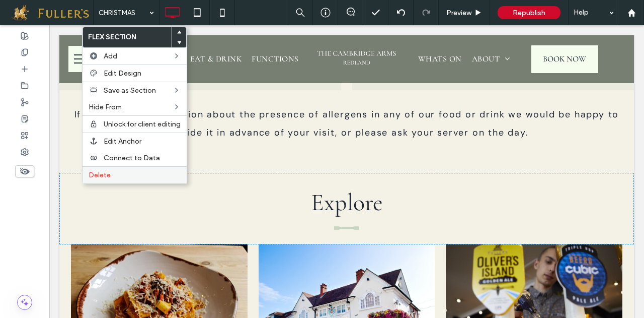
click at [103, 174] on span "Delete" at bounding box center [100, 175] width 22 height 9
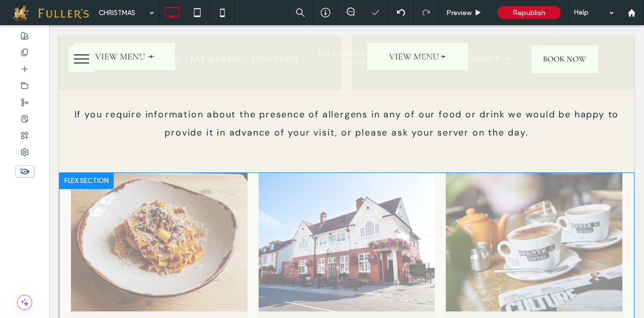
click at [89, 178] on div at bounding box center [86, 181] width 54 height 16
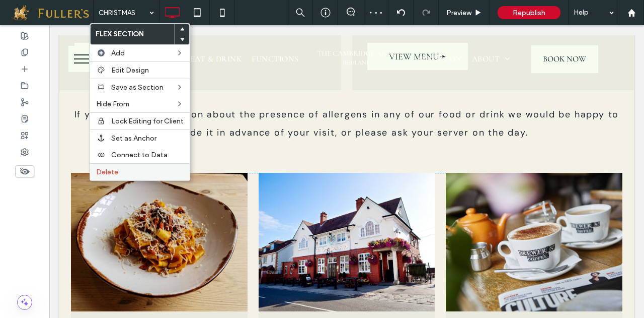
click at [111, 168] on span "Delete" at bounding box center [107, 172] width 22 height 9
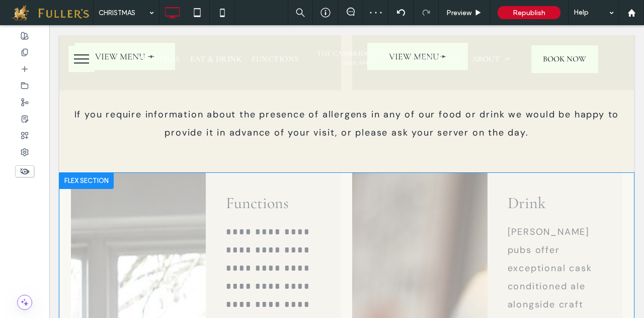
click at [79, 177] on div at bounding box center [86, 181] width 54 height 16
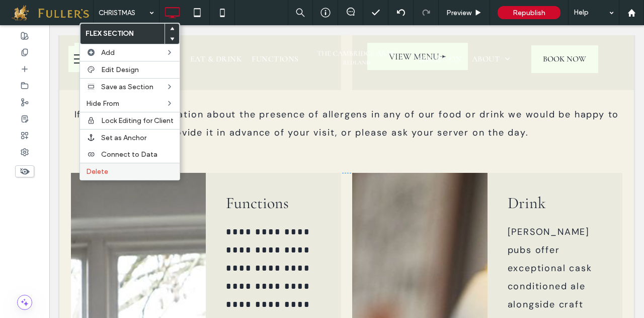
click at [100, 167] on span "Delete" at bounding box center [97, 171] width 22 height 9
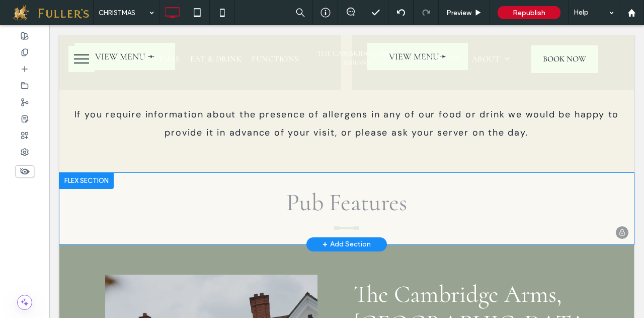
click at [86, 182] on div at bounding box center [86, 181] width 54 height 16
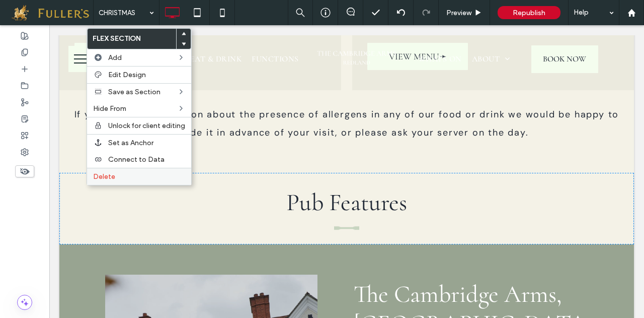
click at [123, 177] on label "Delete" at bounding box center [139, 176] width 92 height 9
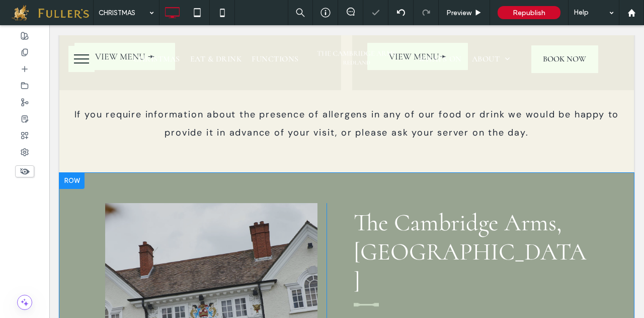
click at [75, 179] on div at bounding box center [71, 181] width 25 height 16
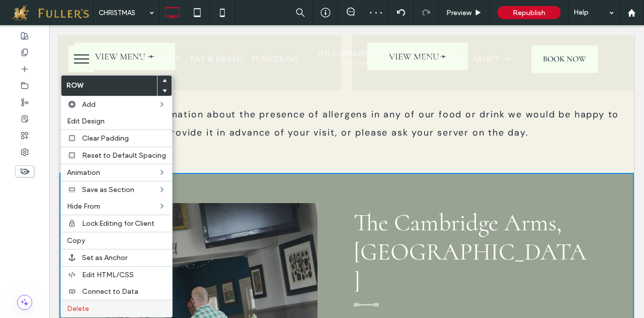
click at [78, 304] on span "Delete" at bounding box center [78, 308] width 22 height 9
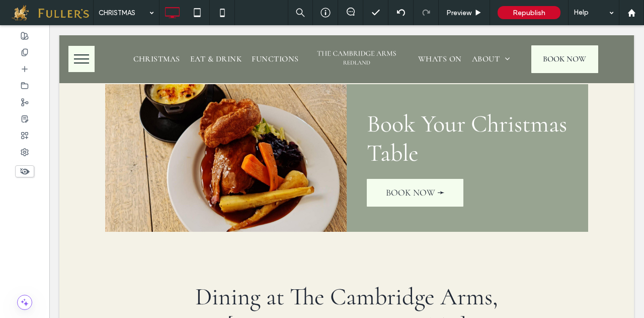
scroll to position [1088, 0]
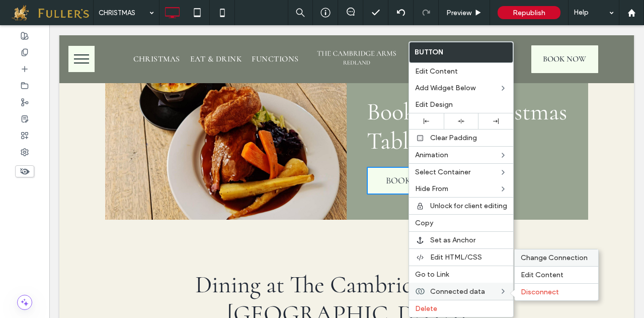
click at [540, 253] on span "Change Connection" at bounding box center [554, 257] width 67 height 9
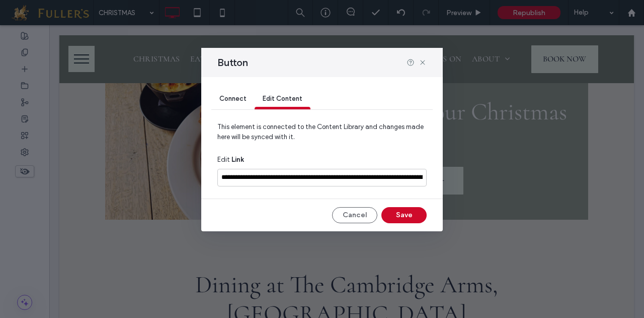
click at [229, 96] on span "Connect" at bounding box center [233, 99] width 27 height 8
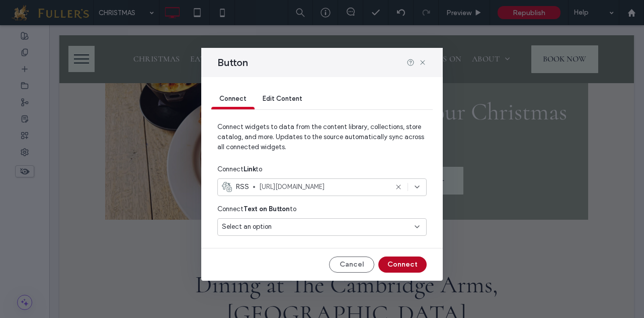
click at [409, 263] on button "Connect" at bounding box center [403, 264] width 48 height 16
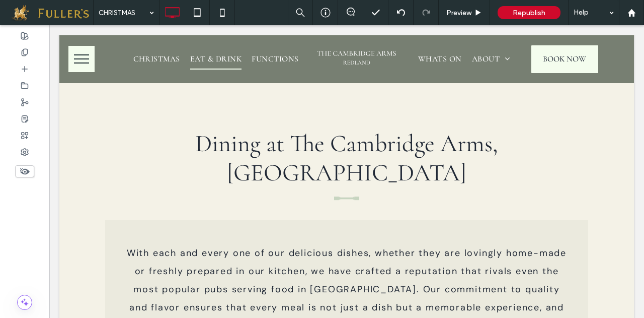
scroll to position [1247, 0]
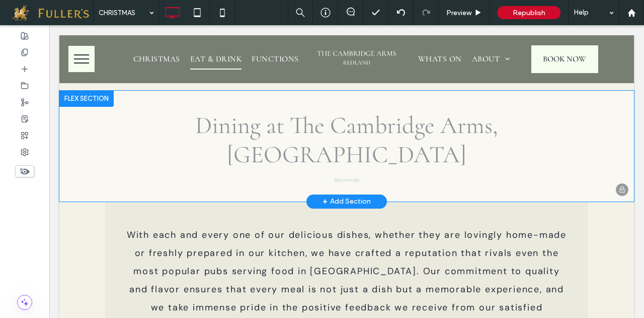
click at [92, 98] on div at bounding box center [86, 99] width 54 height 16
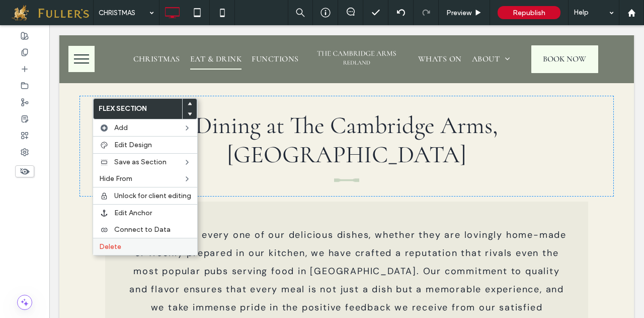
click at [109, 244] on span "Delete" at bounding box center [110, 246] width 22 height 9
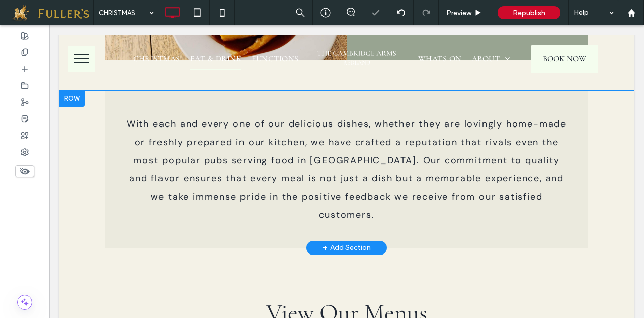
click at [69, 102] on div at bounding box center [71, 99] width 25 height 16
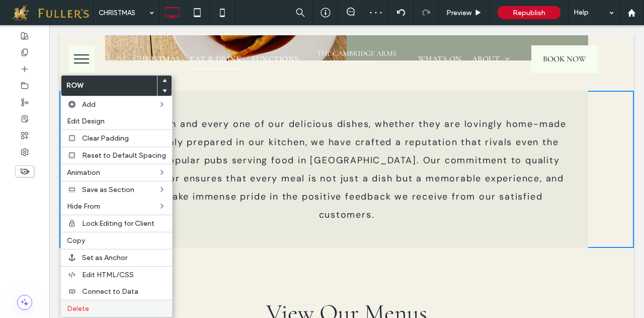
click at [79, 305] on span "Delete" at bounding box center [78, 308] width 22 height 9
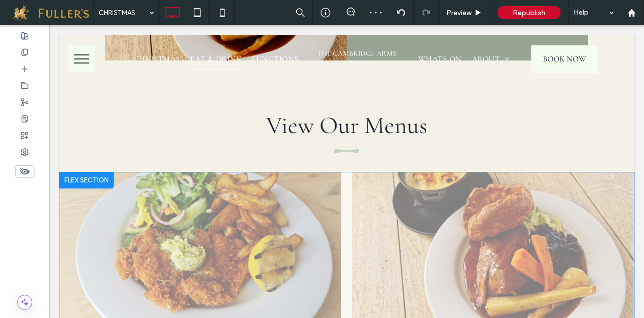
click at [81, 177] on div at bounding box center [86, 180] width 54 height 16
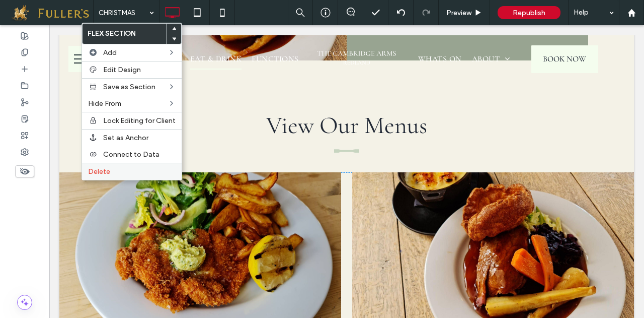
click at [96, 169] on span "Delete" at bounding box center [99, 171] width 22 height 9
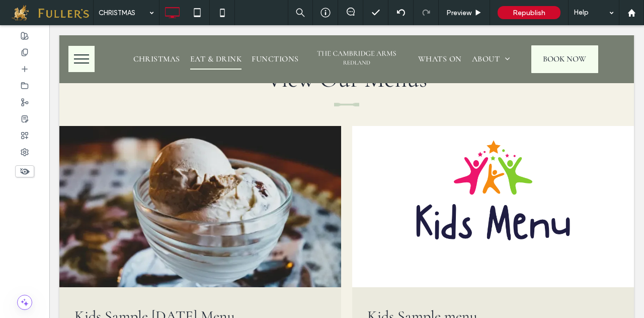
scroll to position [1321, 0]
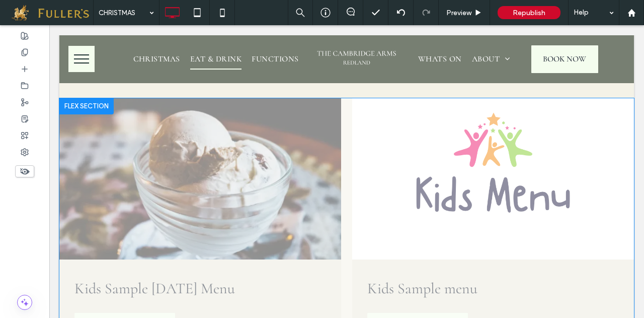
click at [87, 105] on div at bounding box center [86, 106] width 54 height 16
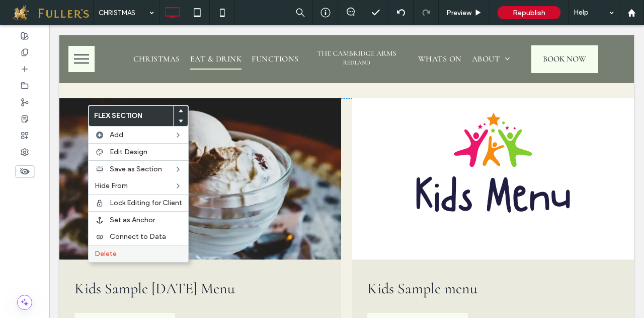
click at [108, 249] on span "Delete" at bounding box center [106, 253] width 22 height 9
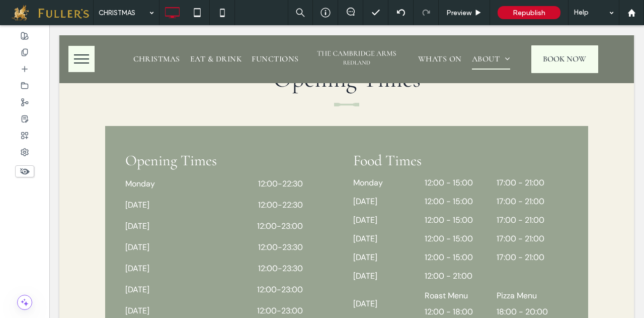
scroll to position [1462, 0]
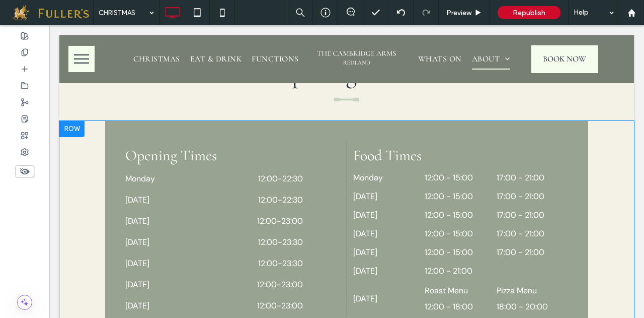
click at [76, 128] on div at bounding box center [71, 129] width 25 height 16
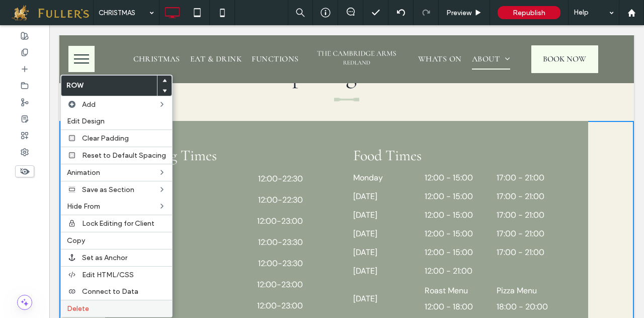
click at [84, 304] on span "Delete" at bounding box center [78, 308] width 22 height 9
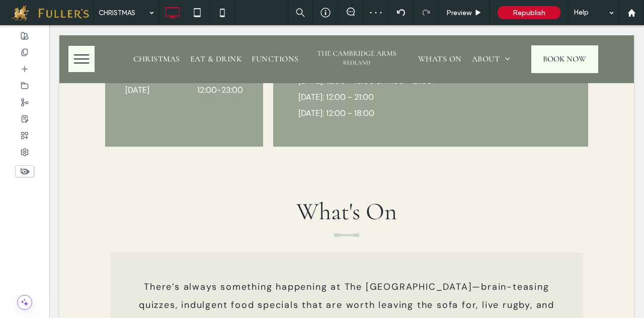
scroll to position [1711, 0]
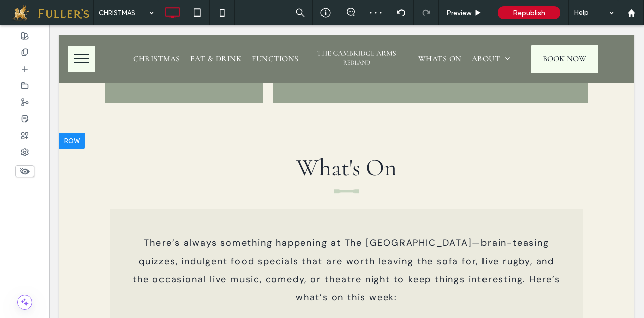
click at [70, 136] on div at bounding box center [71, 141] width 25 height 16
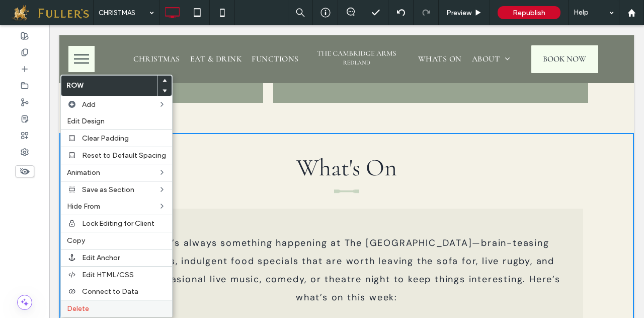
click at [82, 304] on span "Delete" at bounding box center [78, 308] width 22 height 9
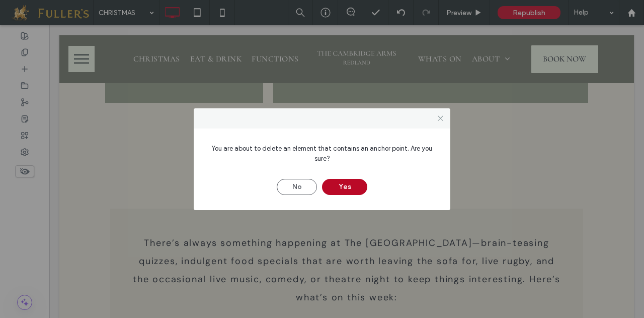
click at [355, 184] on button "Yes" at bounding box center [344, 187] width 45 height 16
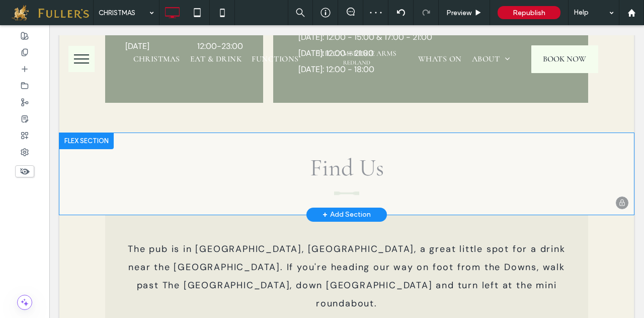
click at [84, 140] on div at bounding box center [86, 141] width 54 height 16
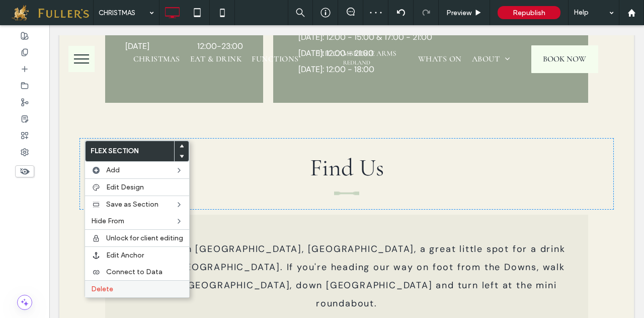
click at [104, 284] on span "Delete" at bounding box center [102, 288] width 22 height 9
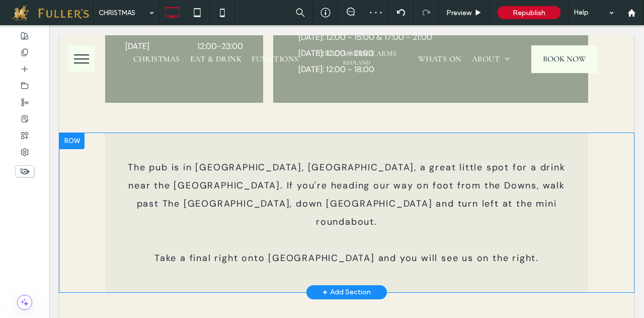
click at [64, 143] on div at bounding box center [71, 141] width 25 height 16
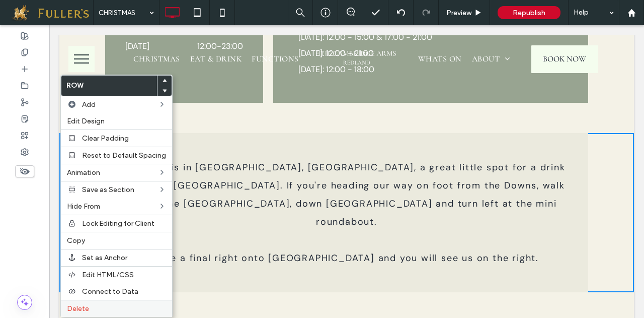
click at [79, 304] on span "Delete" at bounding box center [78, 308] width 22 height 9
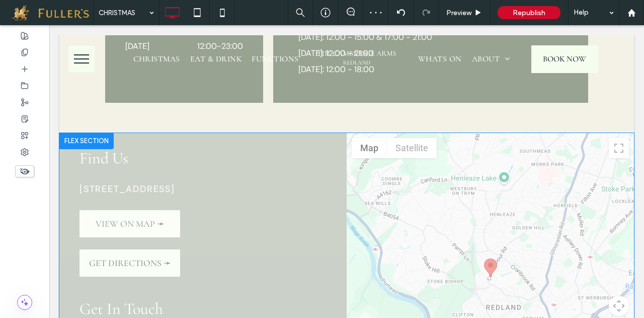
click at [71, 139] on div at bounding box center [86, 141] width 54 height 16
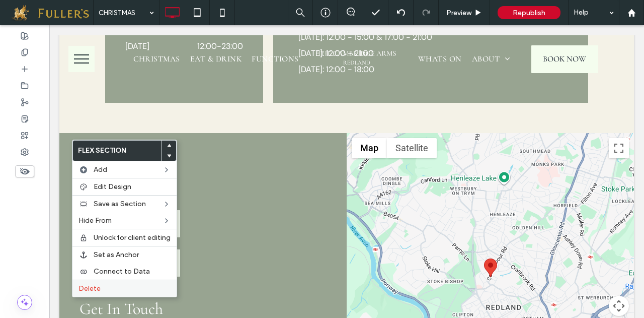
click at [95, 284] on span "Delete" at bounding box center [90, 288] width 22 height 9
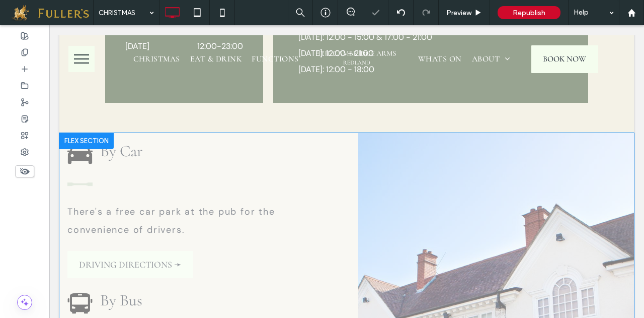
click at [85, 142] on div at bounding box center [86, 141] width 54 height 16
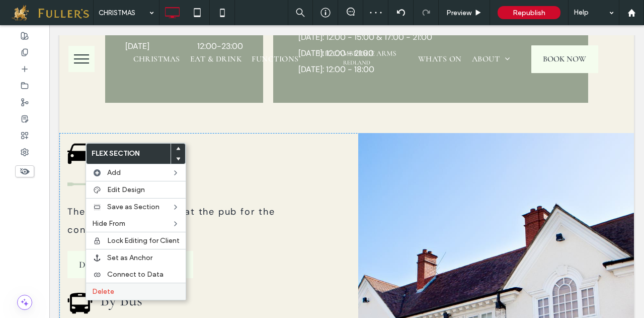
click at [100, 287] on span "Delete" at bounding box center [103, 291] width 22 height 9
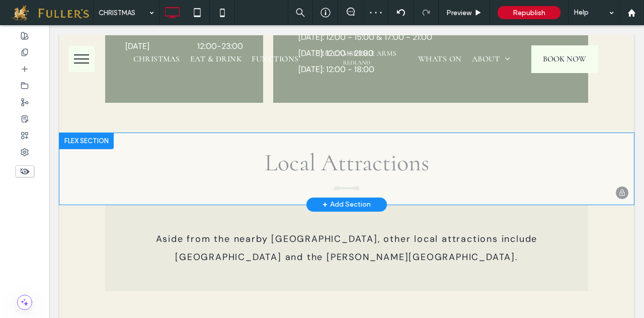
click at [85, 139] on div at bounding box center [86, 141] width 54 height 16
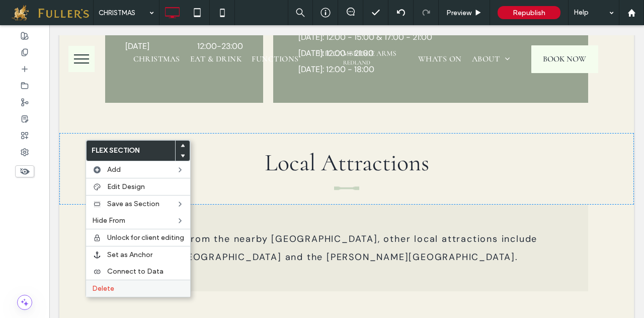
click at [102, 285] on span "Delete" at bounding box center [103, 288] width 22 height 9
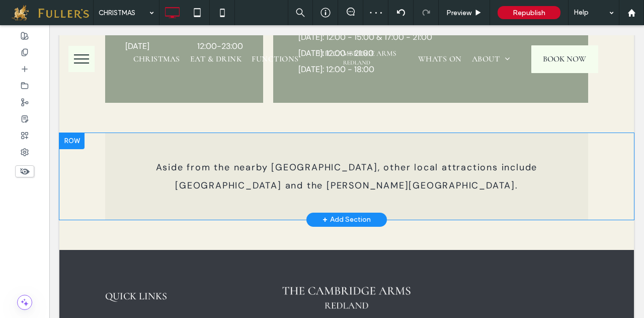
click at [74, 135] on div at bounding box center [71, 141] width 25 height 16
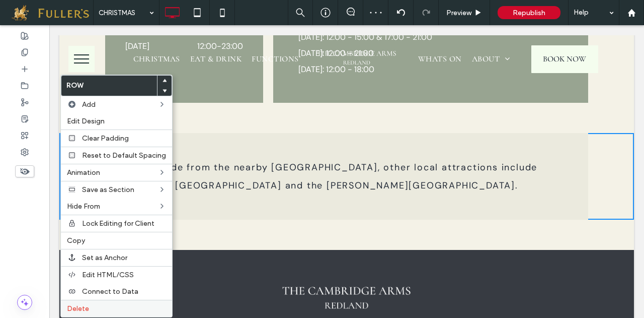
click at [79, 304] on span "Delete" at bounding box center [78, 308] width 22 height 9
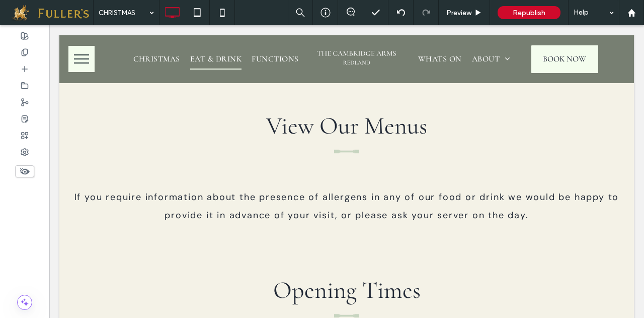
scroll to position [1217, 0]
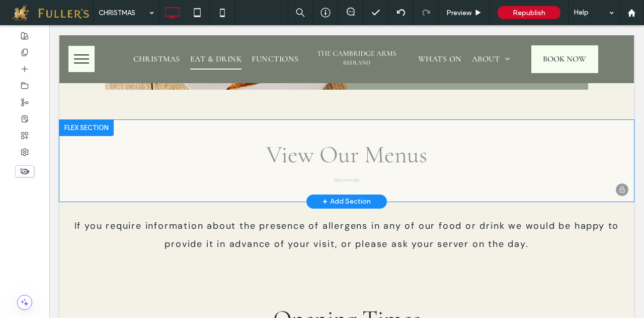
click at [81, 125] on div at bounding box center [86, 128] width 54 height 16
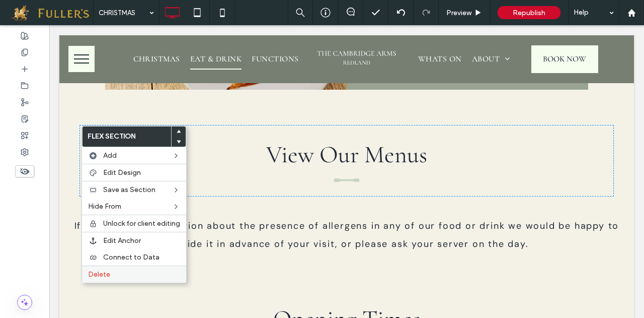
click at [98, 270] on span "Delete" at bounding box center [99, 274] width 22 height 9
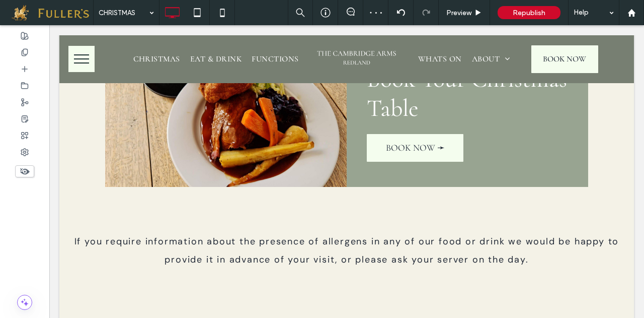
scroll to position [1128, 0]
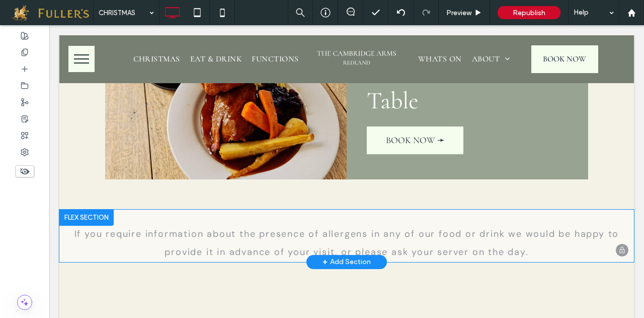
click at [93, 219] on div at bounding box center [86, 217] width 54 height 16
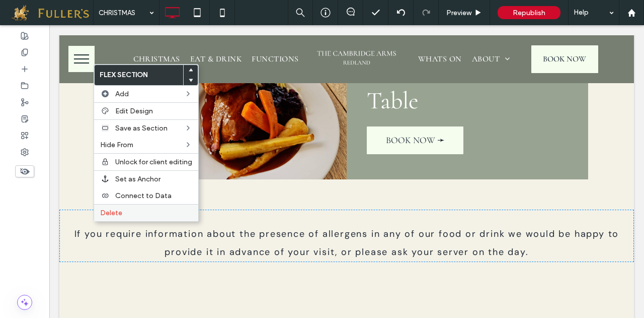
click at [123, 211] on label "Delete" at bounding box center [146, 212] width 92 height 9
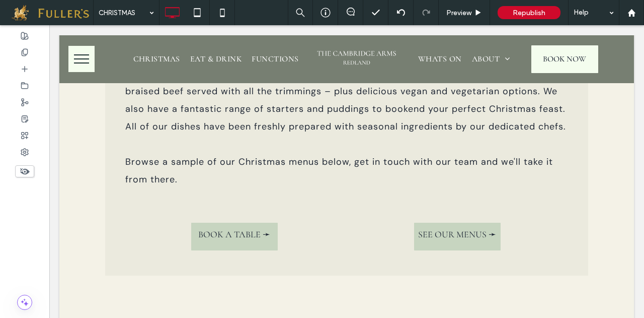
scroll to position [0, 0]
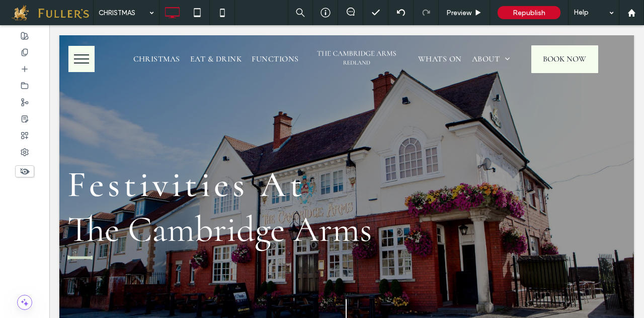
drag, startPoint x: 642, startPoint y: 199, endPoint x: 691, endPoint y: 41, distance: 165.3
click at [24, 49] on use at bounding box center [25, 52] width 6 height 7
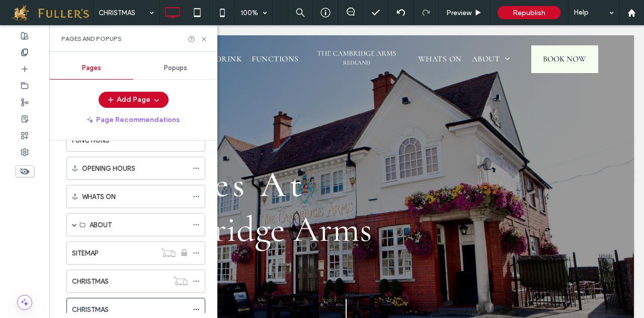
scroll to position [143, 0]
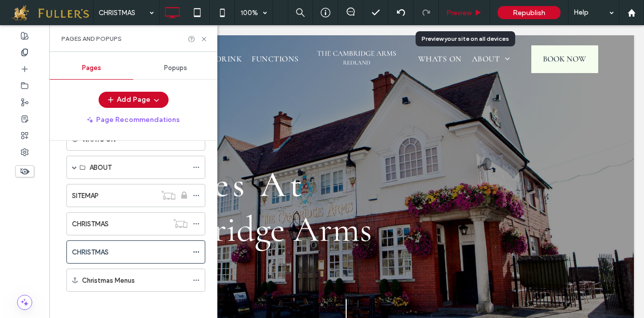
click at [460, 16] on span "Preview" at bounding box center [459, 13] width 25 height 9
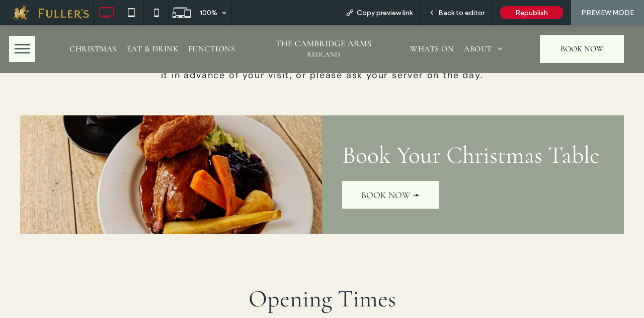
scroll to position [1002, 0]
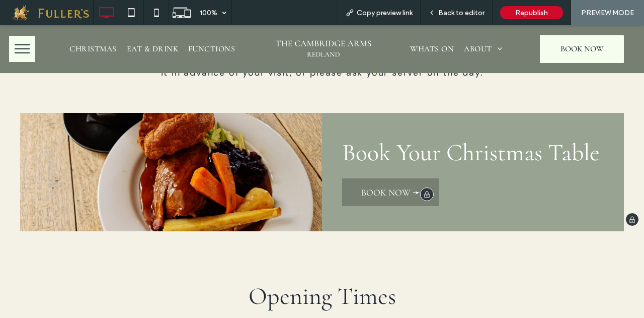
click at [379, 198] on span "BOOK NOW ➛" at bounding box center [391, 192] width 59 height 11
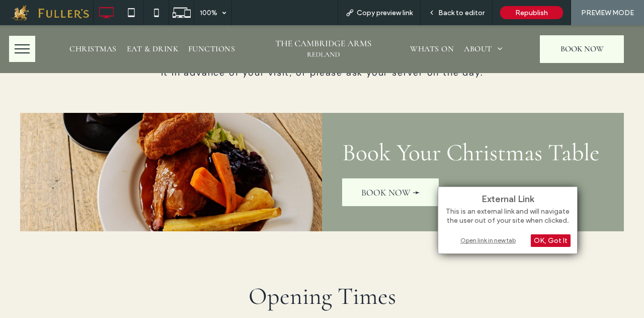
click at [487, 240] on div "Open link in new tab" at bounding box center [508, 240] width 126 height 11
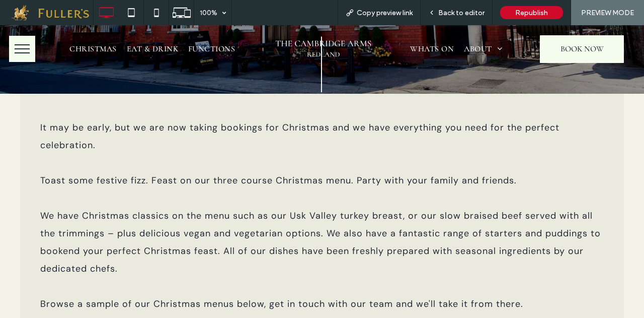
scroll to position [0, 0]
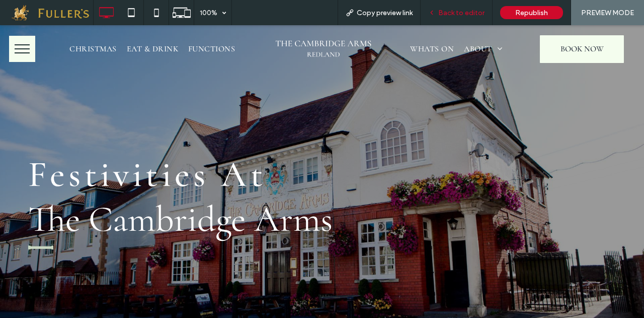
click at [459, 10] on span "Back to editor" at bounding box center [462, 13] width 46 height 9
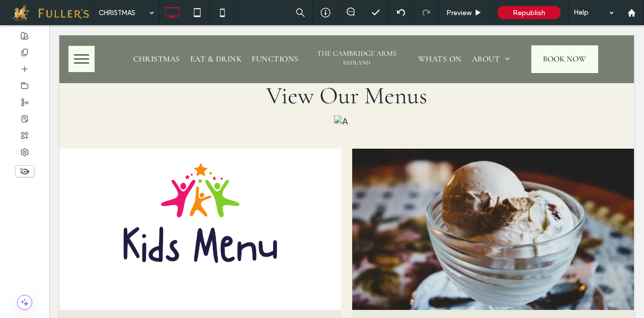
scroll to position [664, 0]
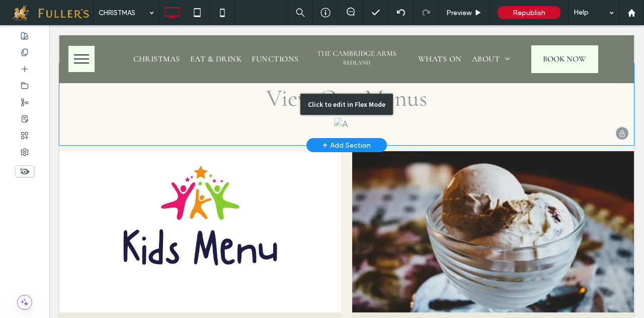
click at [335, 120] on div "Click to edit in Flex Mode" at bounding box center [346, 104] width 575 height 82
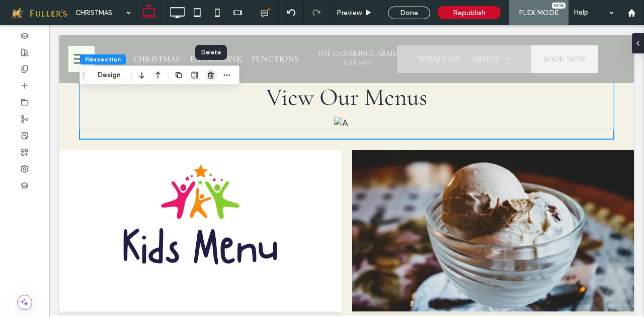
click at [212, 78] on icon "button" at bounding box center [211, 75] width 8 height 8
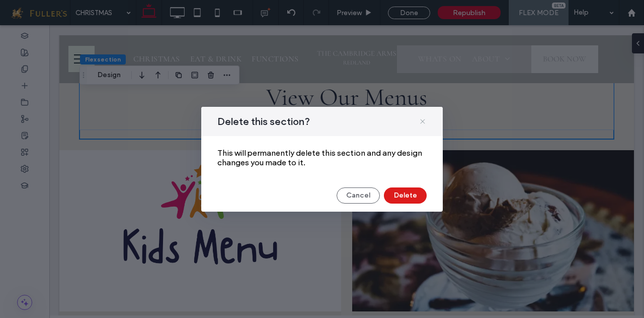
click at [423, 120] on icon at bounding box center [423, 121] width 8 height 8
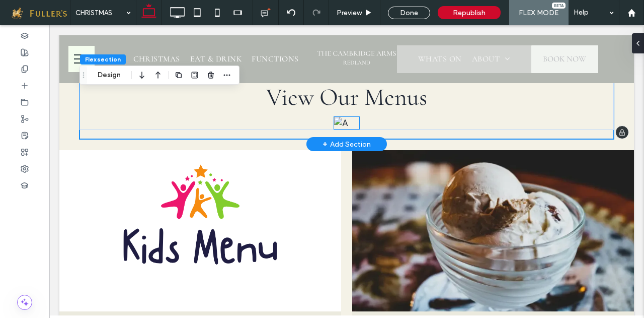
click at [337, 124] on img at bounding box center [346, 123] width 25 height 12
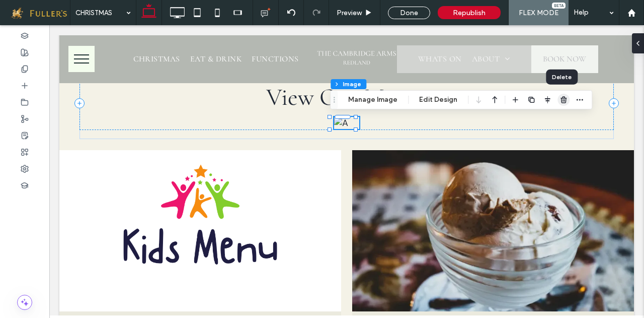
click at [561, 100] on use "button" at bounding box center [564, 99] width 6 height 7
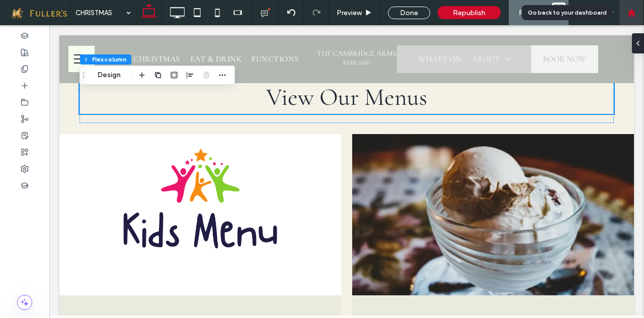
click at [632, 16] on icon at bounding box center [632, 13] width 9 height 9
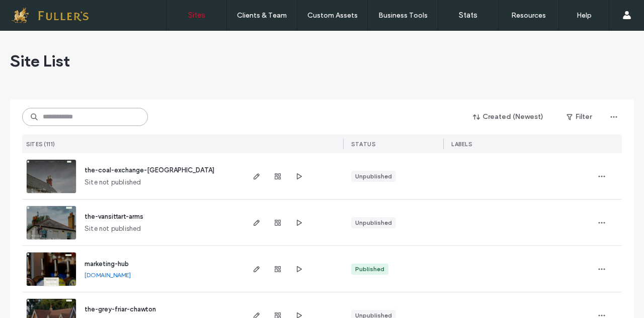
click at [56, 114] on input at bounding box center [85, 117] width 126 height 18
type input "*********"
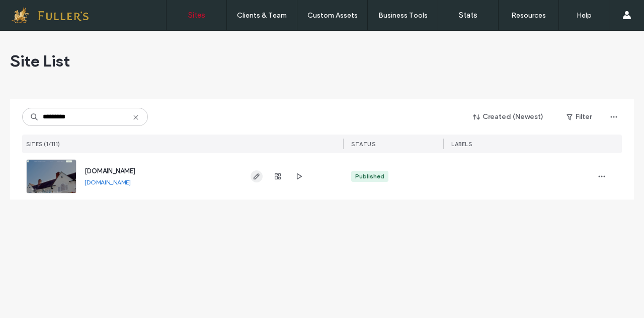
click at [255, 175] on icon "button" at bounding box center [257, 176] width 8 height 8
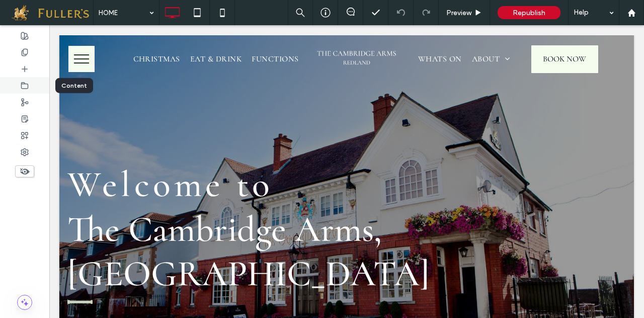
click at [21, 82] on icon at bounding box center [25, 86] width 8 height 8
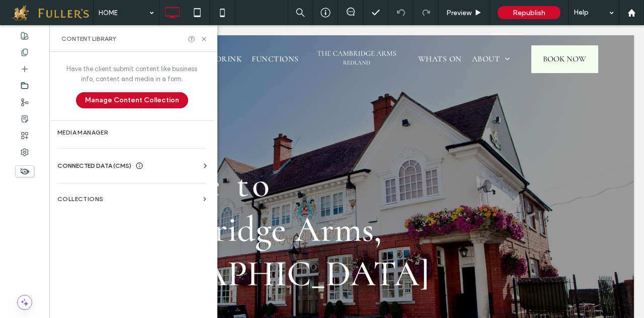
click at [84, 169] on span "CONNECTED DATA (CMS)" at bounding box center [94, 166] width 74 height 10
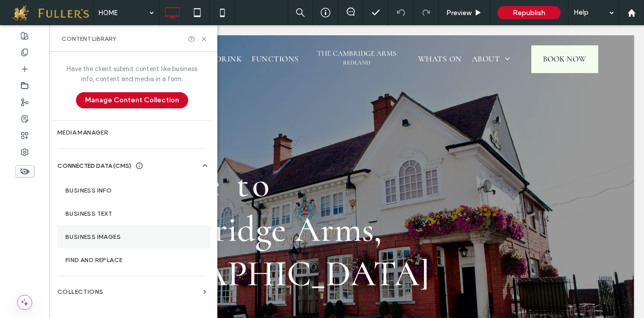
click at [111, 237] on label "Business Images" at bounding box center [133, 236] width 137 height 7
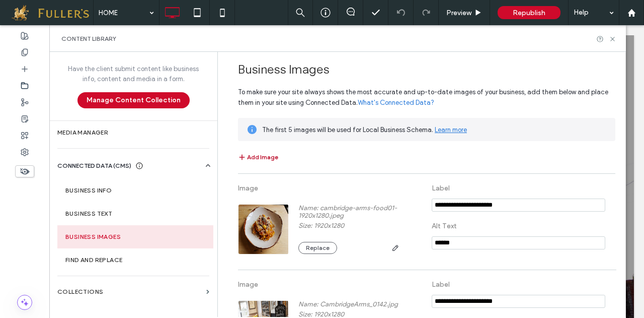
click at [245, 155] on button "Add Image" at bounding box center [258, 157] width 40 height 12
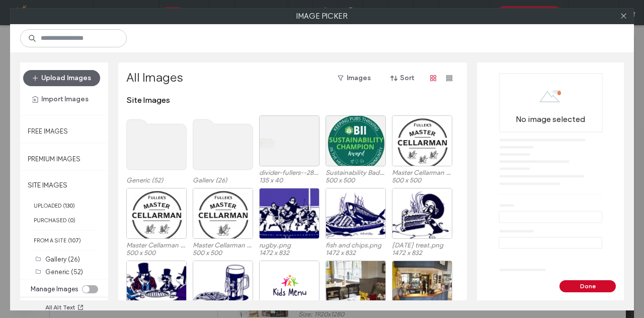
click at [218, 152] on use at bounding box center [223, 144] width 60 height 50
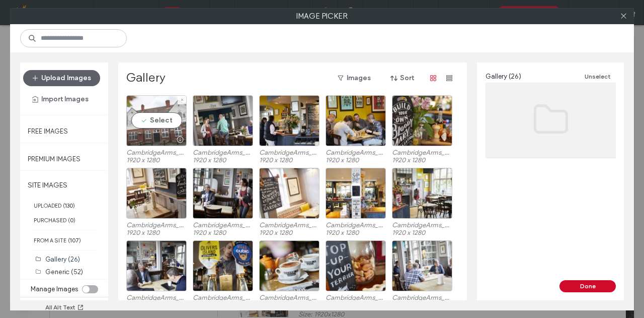
click at [157, 125] on div "Select" at bounding box center [156, 120] width 60 height 51
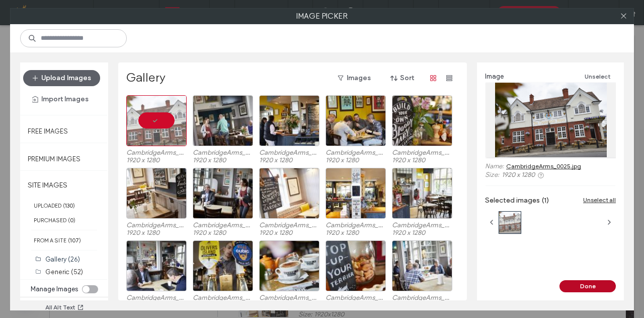
click at [584, 285] on button "Done" at bounding box center [588, 286] width 56 height 12
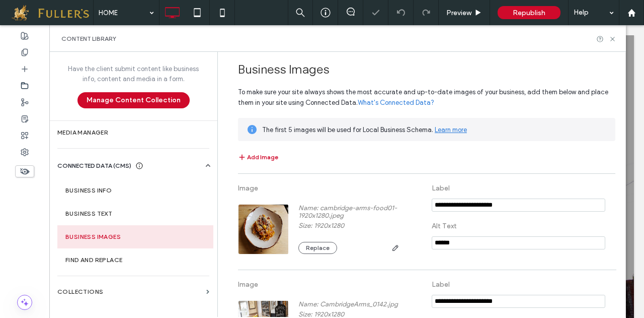
scroll to position [1035, 0]
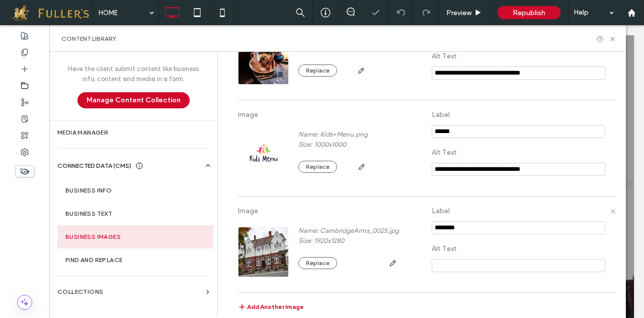
drag, startPoint x: 461, startPoint y: 223, endPoint x: 287, endPoint y: 234, distance: 174.6
click at [287, 234] on div "Image Name: CambridgeArms_0025.jpg Size: 1920x1280 Replace Label Alt Text" at bounding box center [427, 244] width 378 height 86
type input "**********"
click at [613, 38] on icon at bounding box center [613, 39] width 8 height 8
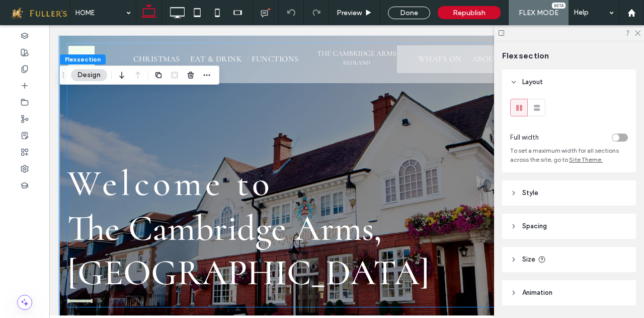
scroll to position [0, 0]
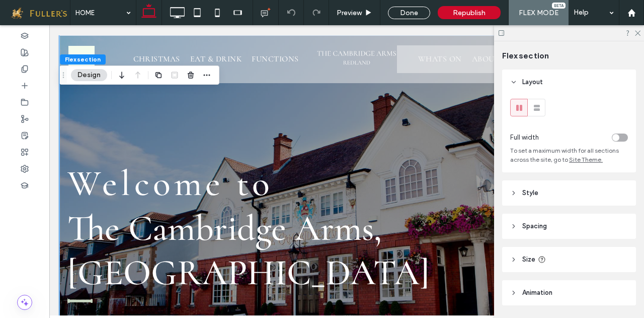
click at [639, 36] on div at bounding box center [569, 33] width 150 height 16
click at [641, 34] on div at bounding box center [569, 33] width 150 height 16
click at [636, 34] on use at bounding box center [638, 34] width 6 height 6
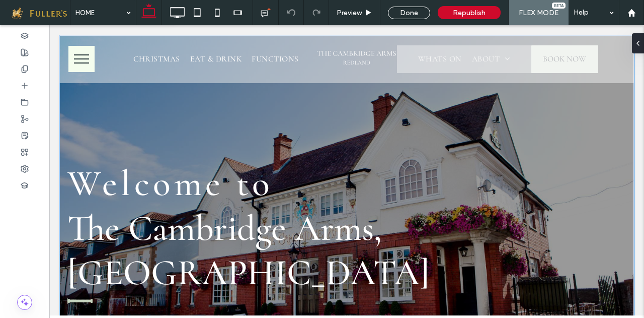
type input "**"
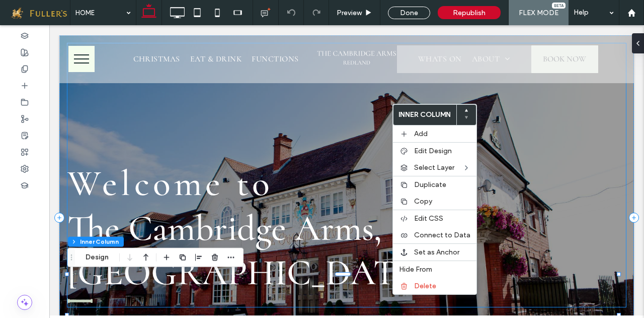
click at [324, 167] on p "Welcome to" at bounding box center [346, 182] width 559 height 47
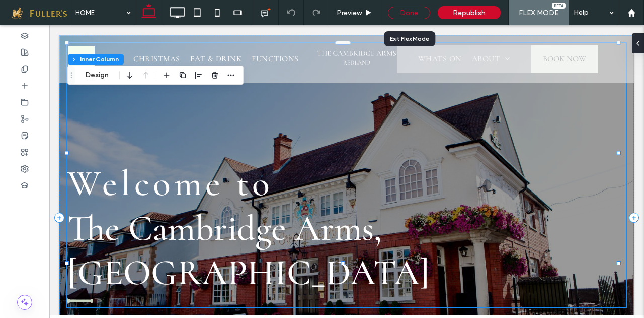
drag, startPoint x: 411, startPoint y: 10, endPoint x: 152, endPoint y: 121, distance: 281.9
click at [411, 10] on div "Done" at bounding box center [409, 13] width 42 height 13
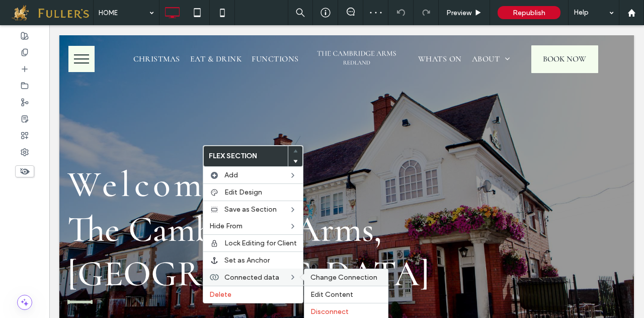
click at [332, 274] on span "Change Connection" at bounding box center [344, 277] width 67 height 9
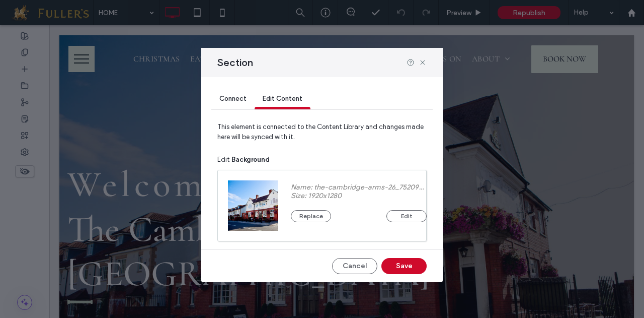
click at [233, 95] on span "Connect" at bounding box center [233, 99] width 27 height 8
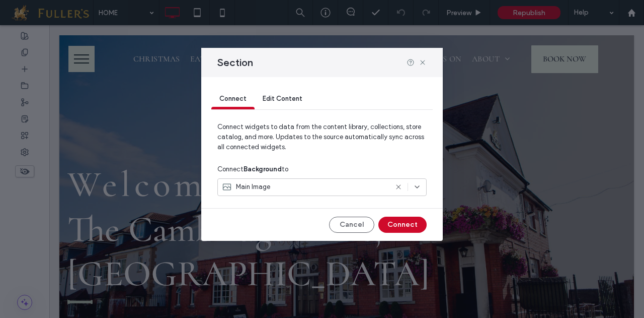
click at [415, 188] on icon at bounding box center [417, 187] width 8 height 8
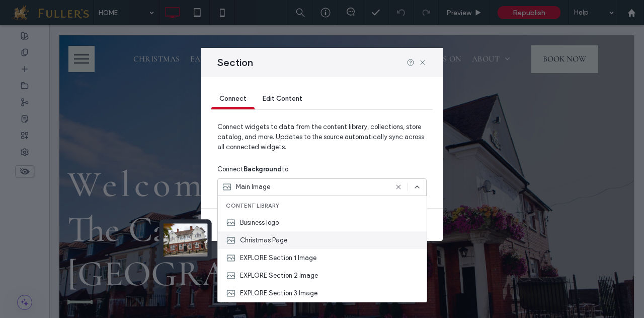
click at [268, 238] on span "Christmas Page" at bounding box center [263, 240] width 47 height 10
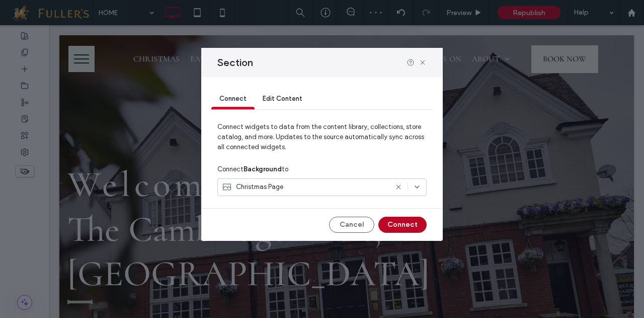
click at [401, 223] on button "Connect" at bounding box center [403, 225] width 48 height 16
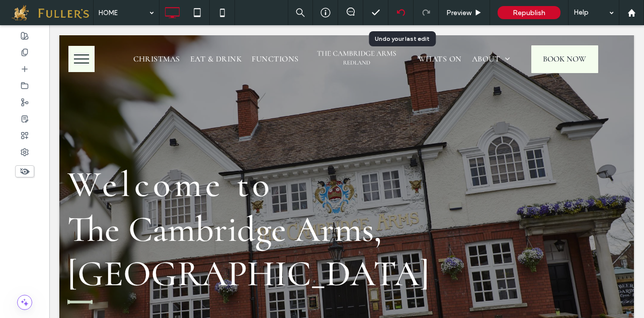
click at [401, 14] on icon at bounding box center [401, 13] width 8 height 8
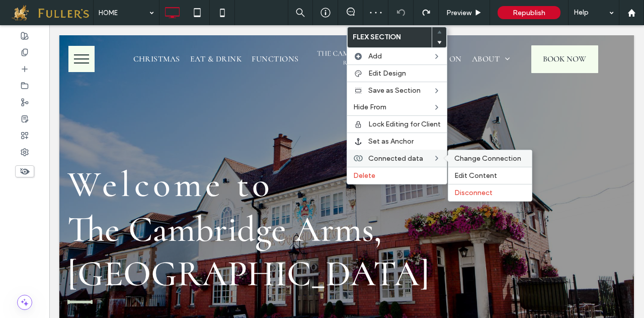
click at [478, 154] on span "Change Connection" at bounding box center [488, 158] width 67 height 9
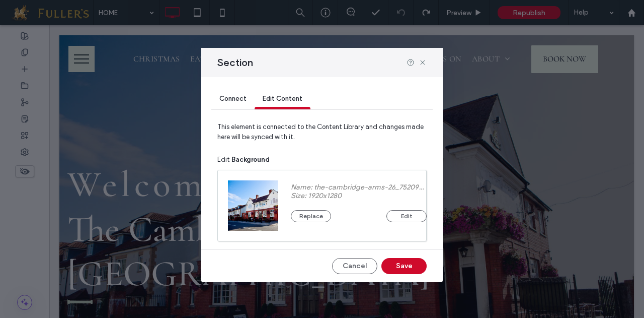
click at [232, 98] on span "Connect" at bounding box center [233, 99] width 27 height 8
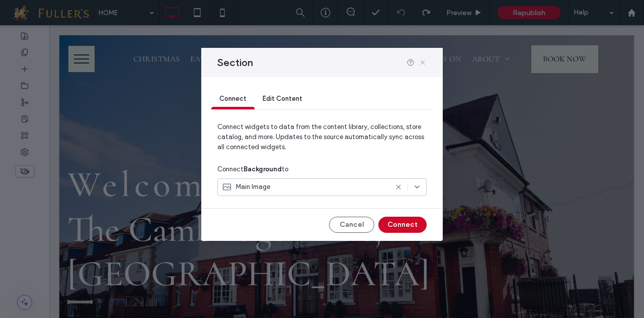
click at [424, 59] on icon at bounding box center [423, 62] width 8 height 8
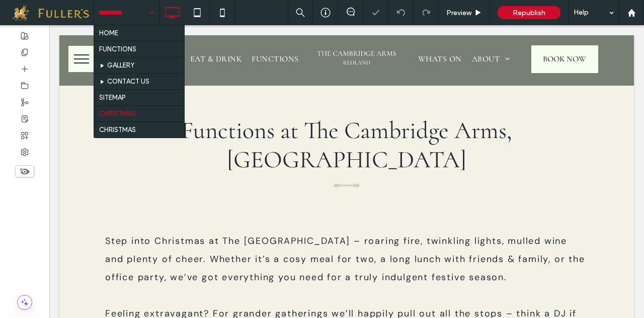
click at [153, 13] on div "HOME FUNCTIONS GALLERY CONTACT US SITEMAP CHRISTMAS CHRISTMAS" at bounding box center [126, 12] width 65 height 25
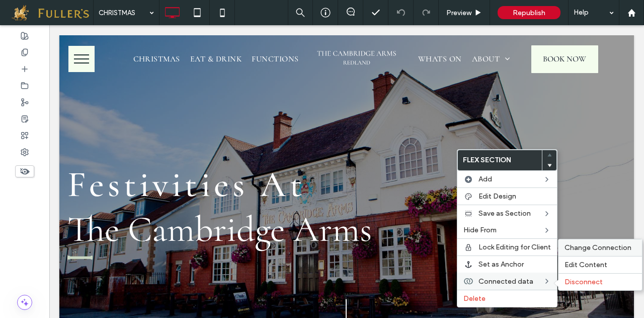
click at [589, 245] on span "Change Connection" at bounding box center [598, 247] width 67 height 9
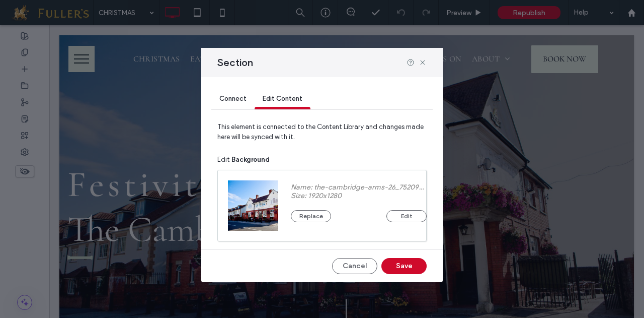
click at [229, 99] on span "Connect" at bounding box center [233, 99] width 27 height 8
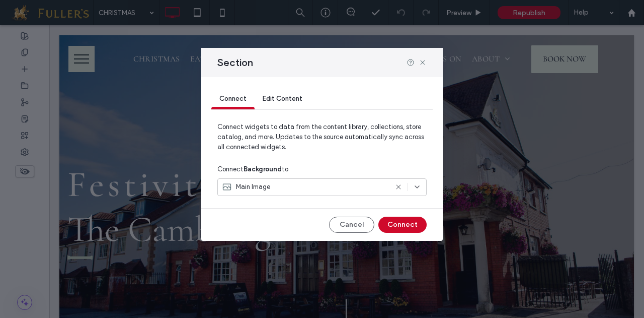
click at [415, 185] on icon at bounding box center [417, 187] width 8 height 8
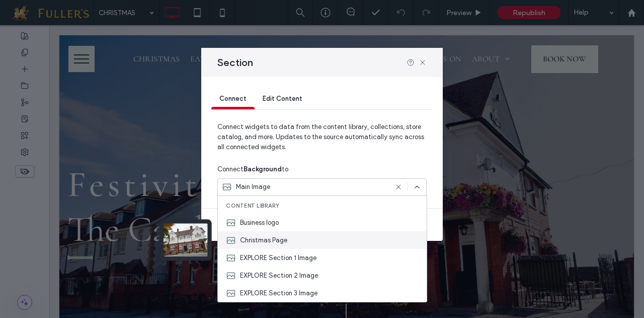
click at [300, 238] on div "Christmas Page" at bounding box center [322, 240] width 209 height 18
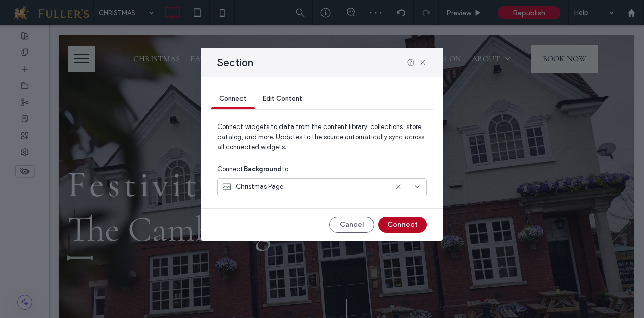
click at [413, 224] on button "Connect" at bounding box center [403, 225] width 48 height 16
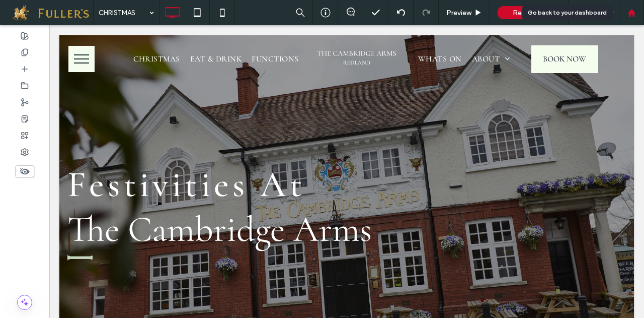
click at [635, 13] on use at bounding box center [632, 13] width 8 height 8
